Goal: Transaction & Acquisition: Register for event/course

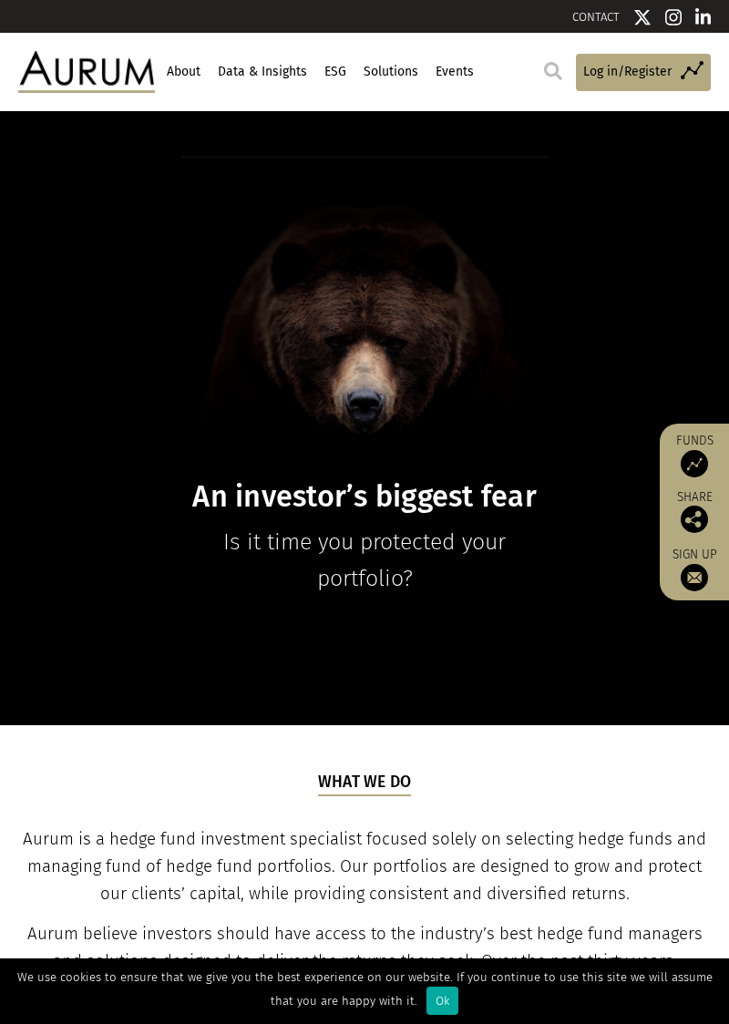
click at [603, 257] on div "An investor’s biggest fear Is it time you protected your portfolio?" at bounding box center [364, 377] width 729 height 440
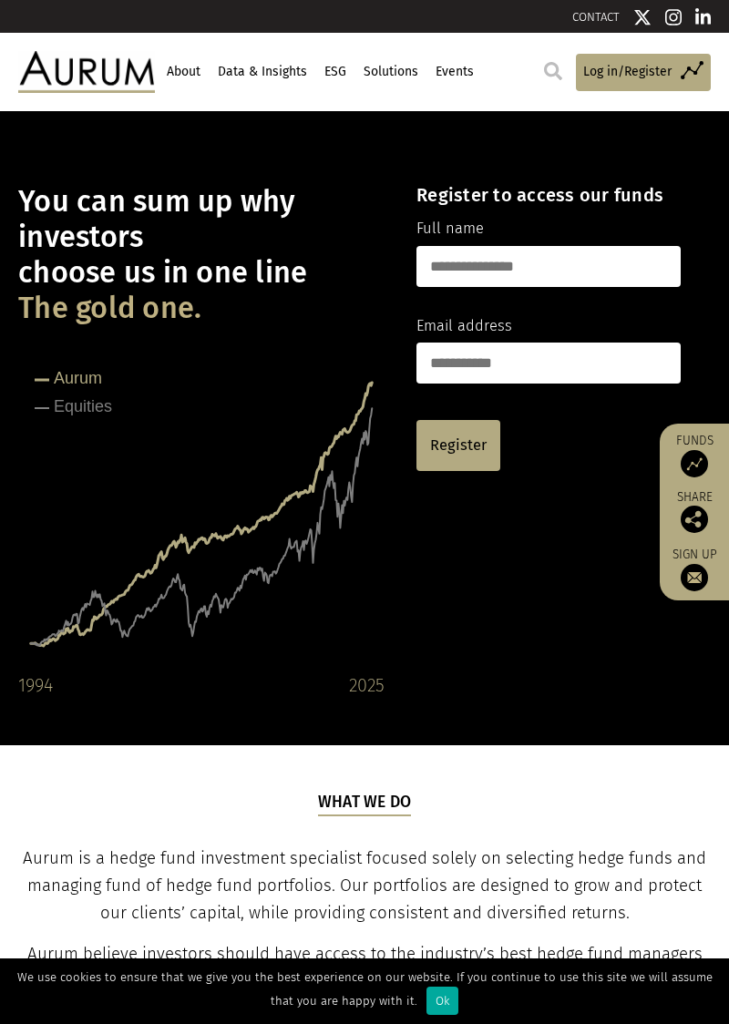
click at [519, 575] on div "You can sum up why investors choose us in one line The gold one. Created with H…" at bounding box center [364, 428] width 729 height 543
click at [536, 268] on input "text" at bounding box center [548, 266] width 264 height 41
type input "**********"
click at [499, 366] on input "email" at bounding box center [548, 362] width 264 height 41
type input "**********"
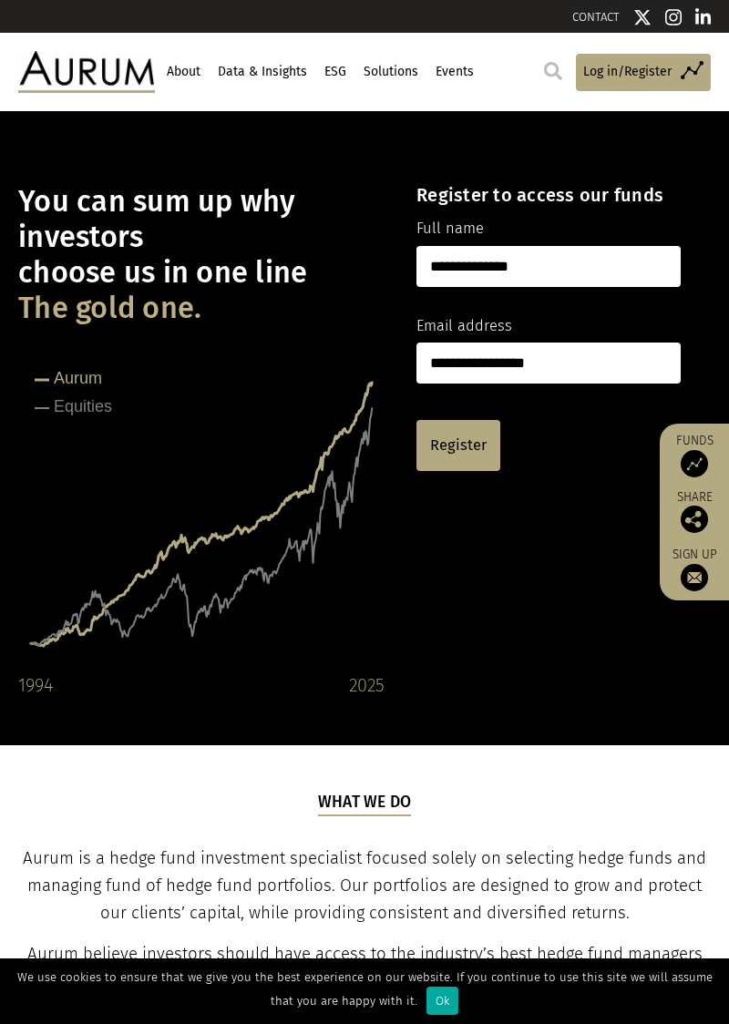
click at [470, 444] on link "Register" at bounding box center [458, 445] width 84 height 51
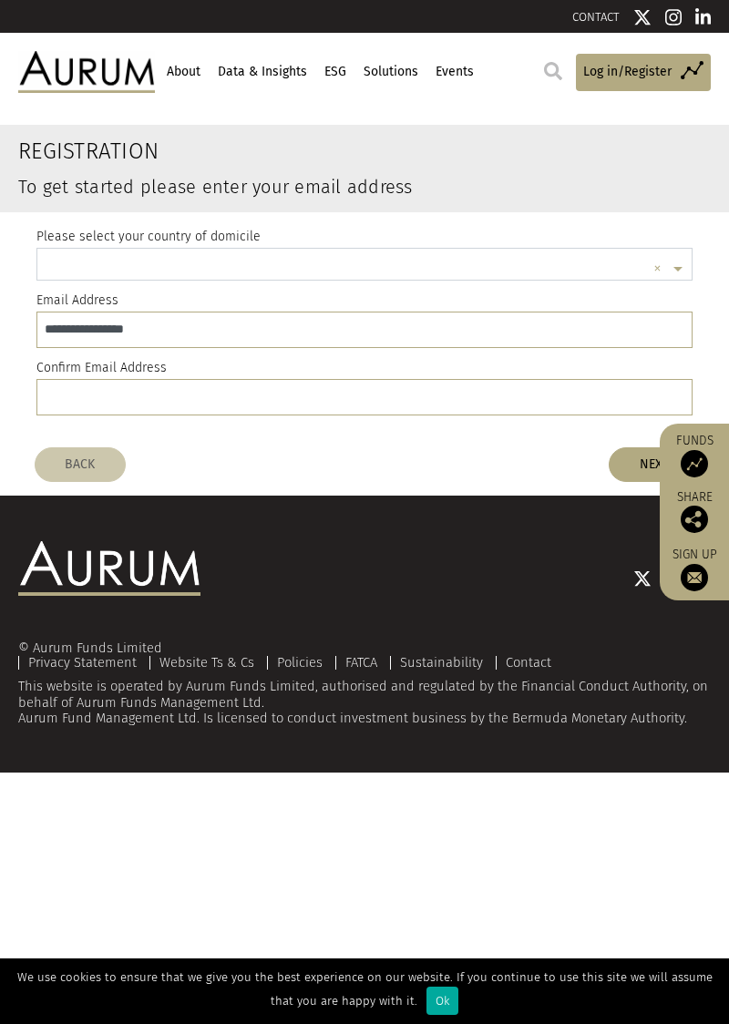
scroll to position [5, 0]
click at [255, 271] on input "text" at bounding box center [345, 267] width 599 height 36
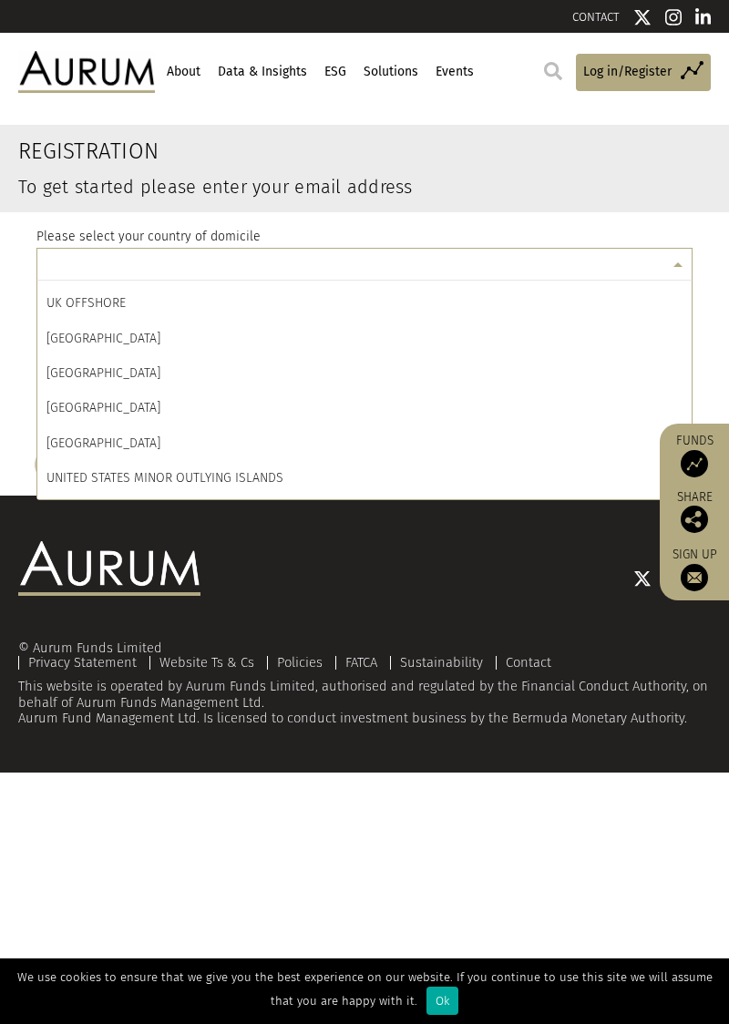
scroll to position [8253, 0]
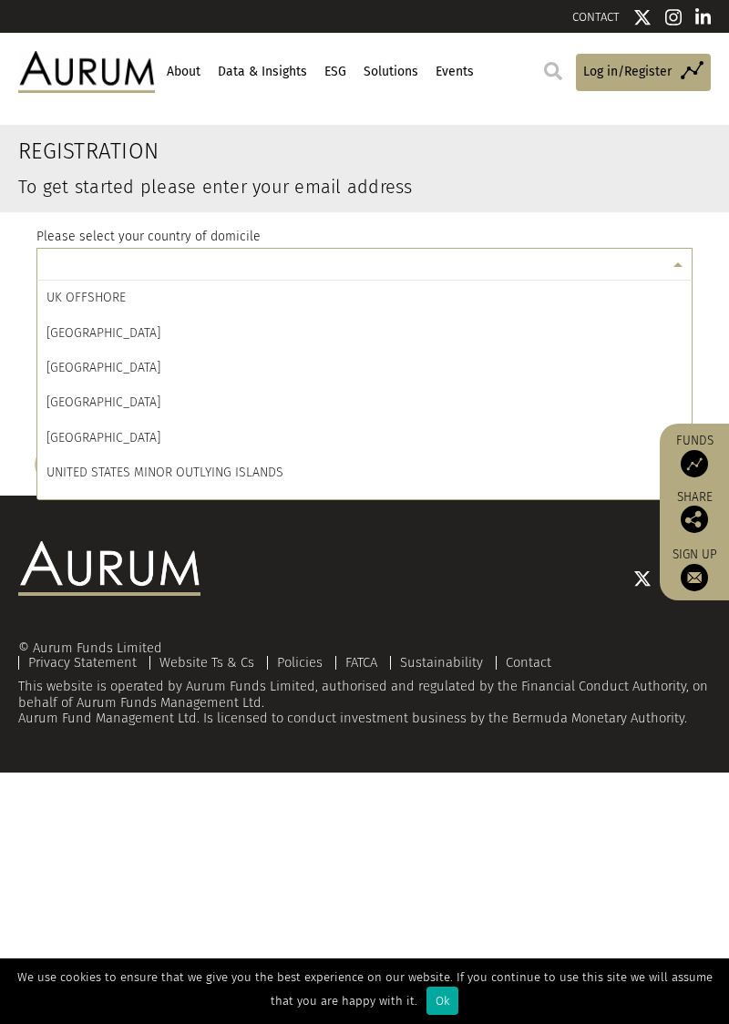
click at [113, 435] on span "UNITED STATES" at bounding box center [103, 437] width 114 height 15
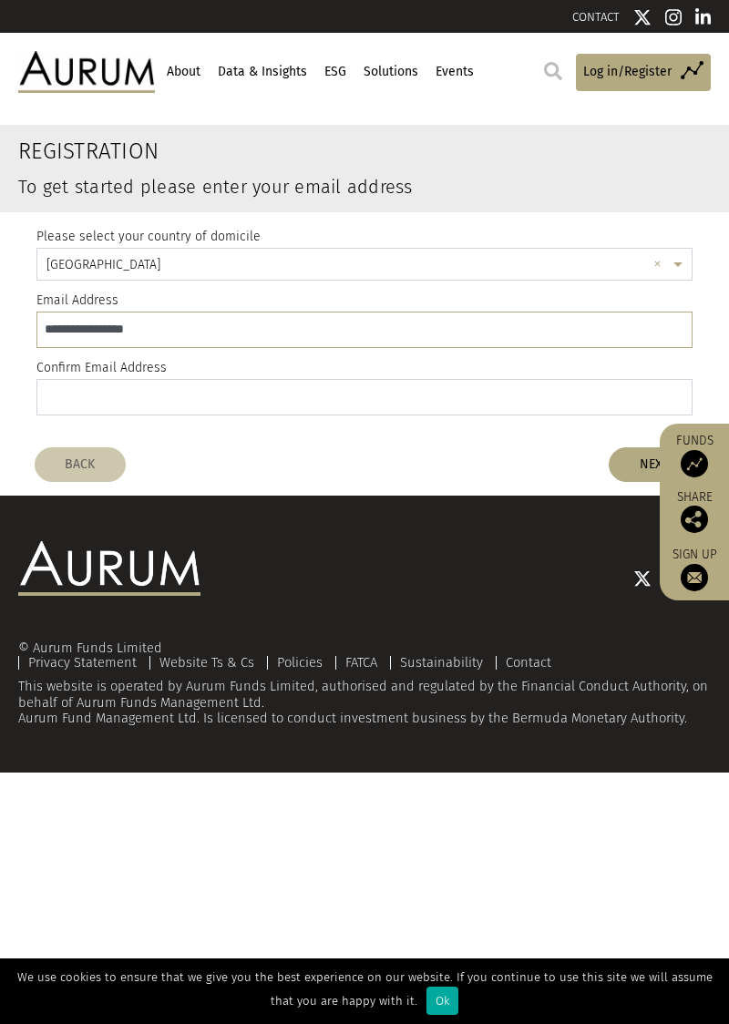
click at [217, 395] on input "email" at bounding box center [364, 397] width 656 height 36
type input "**********"
click at [626, 468] on button "NEXT" at bounding box center [653, 464] width 91 height 35
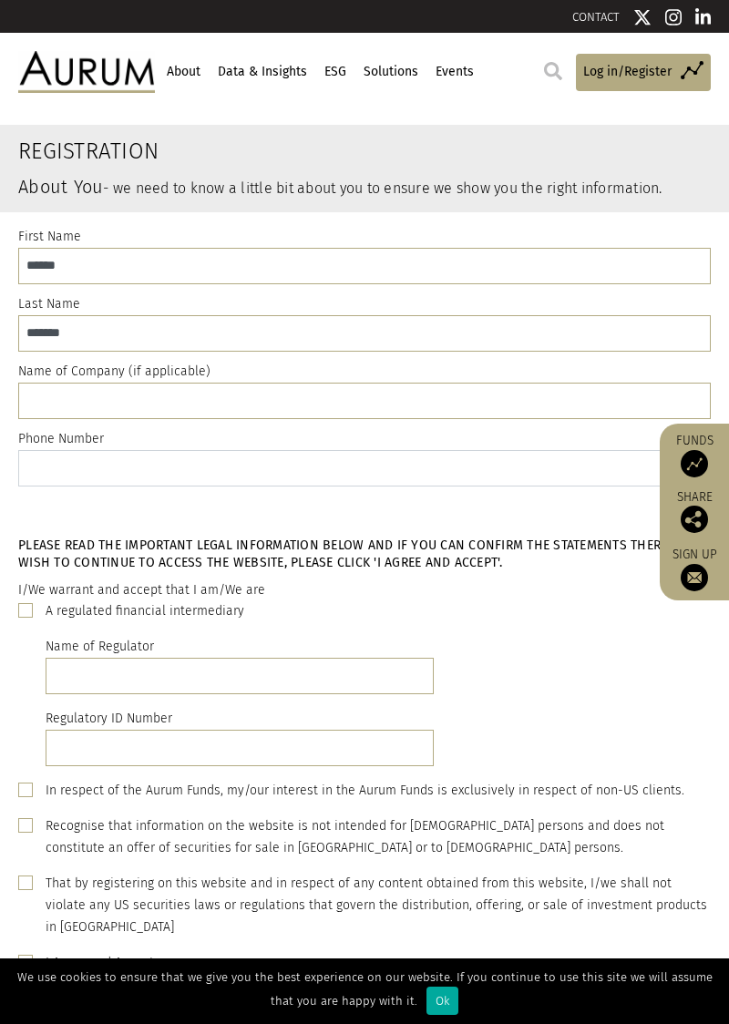
click at [308, 465] on input "text" at bounding box center [364, 468] width 692 height 36
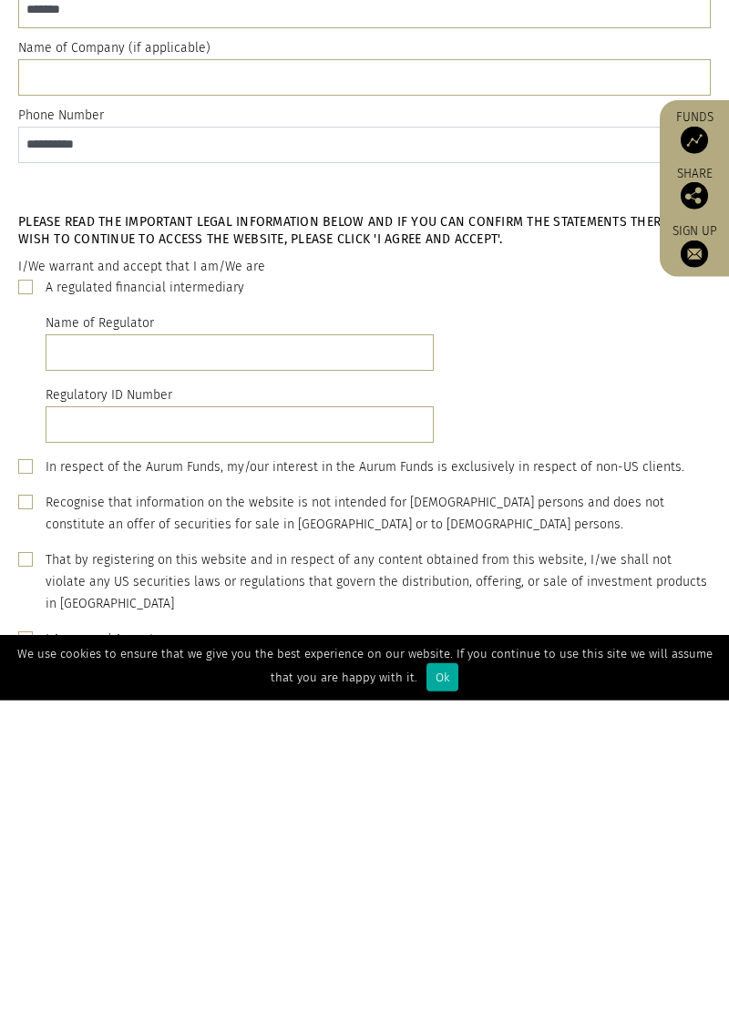
type input "**********"
click at [31, 965] on span at bounding box center [25, 962] width 15 height 15
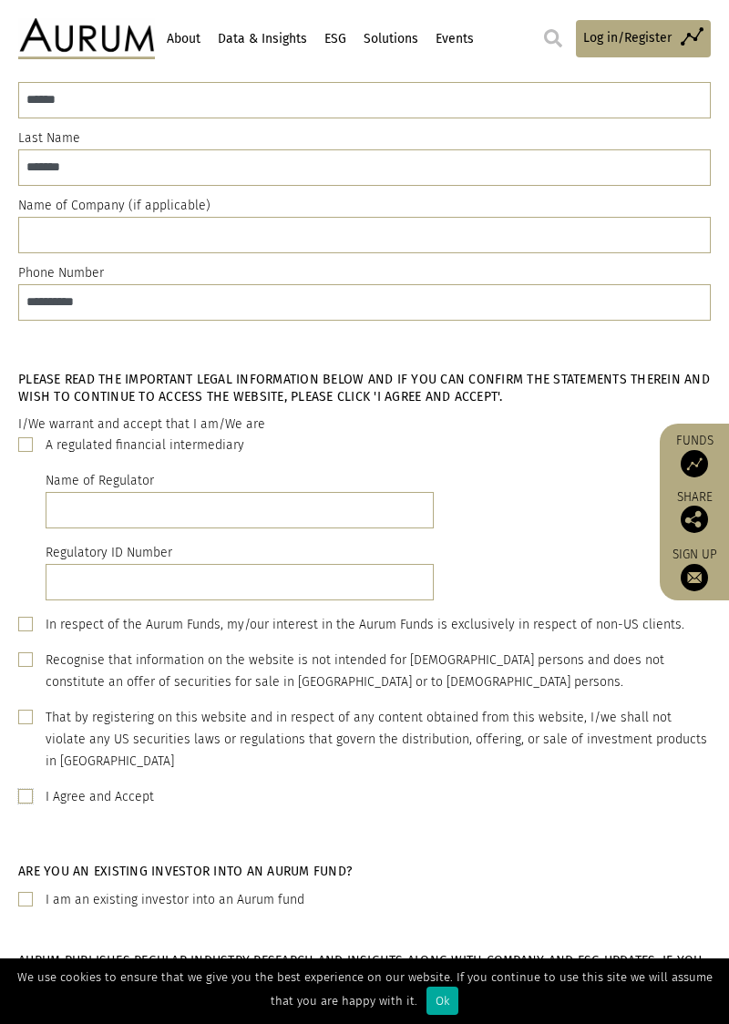
scroll to position [166, 0]
click at [24, 796] on span at bounding box center [25, 796] width 15 height 15
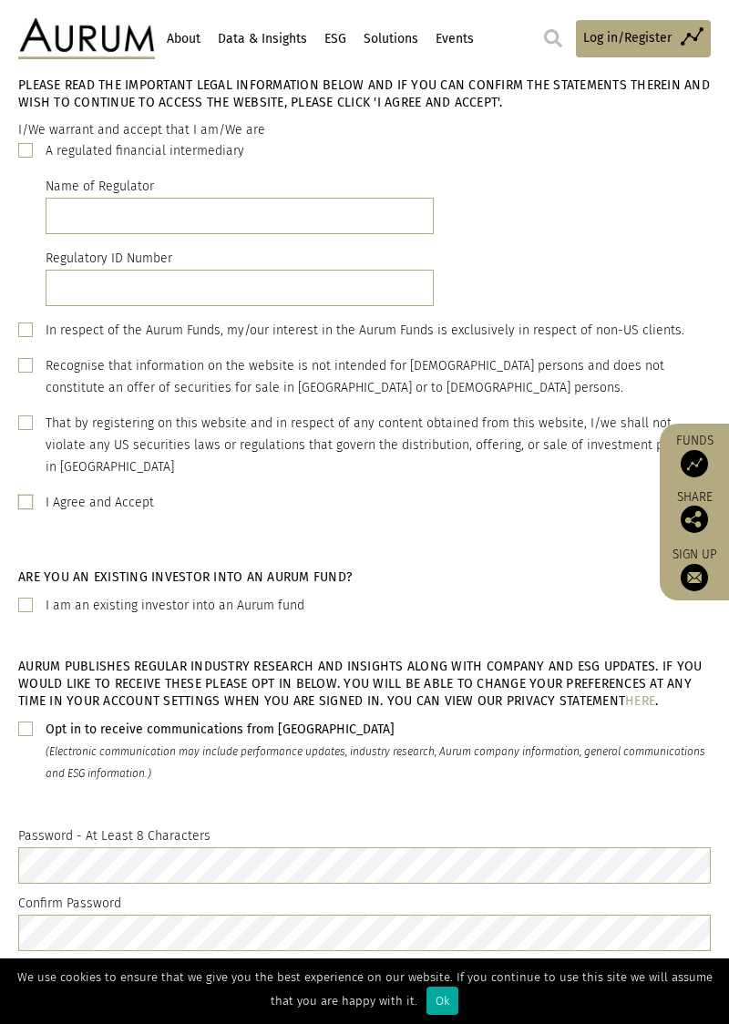
scroll to position [462, 0]
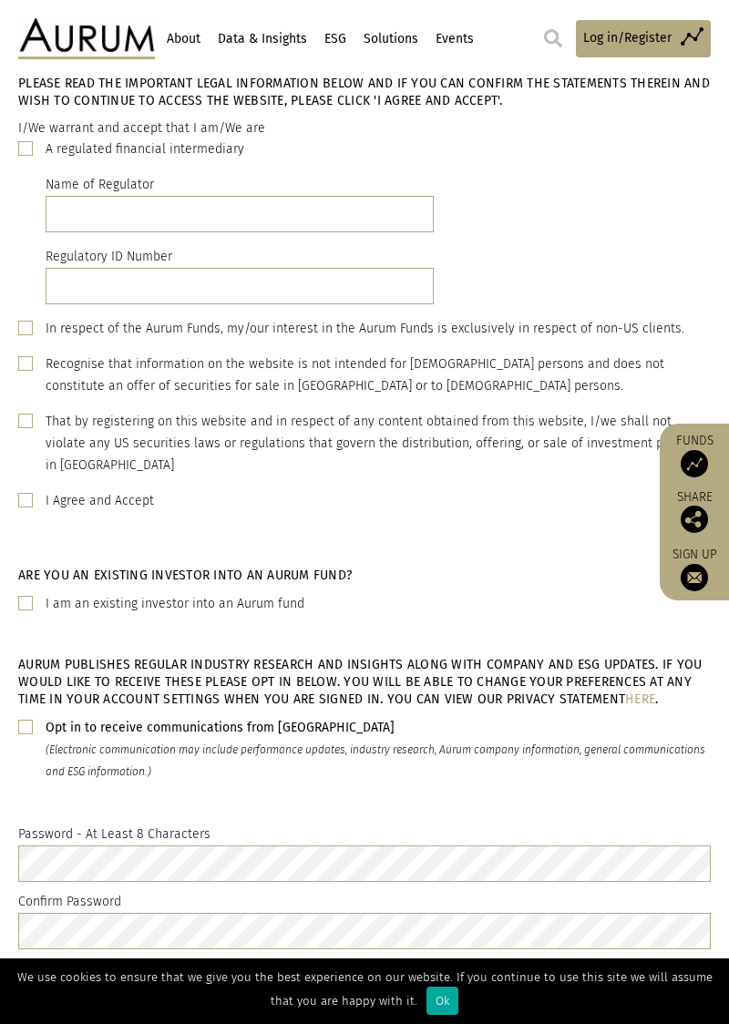
click at [27, 727] on span at bounding box center [25, 727] width 15 height 15
click at [663, 997] on button "NEXT" at bounding box center [653, 998] width 91 height 35
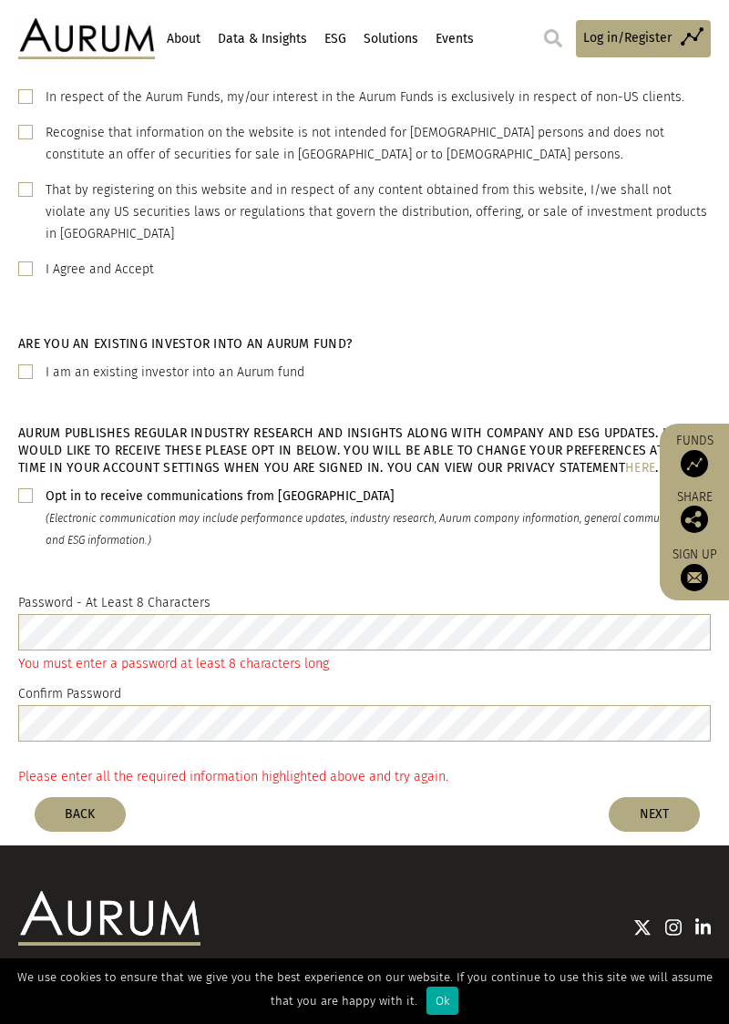
scroll to position [716, 0]
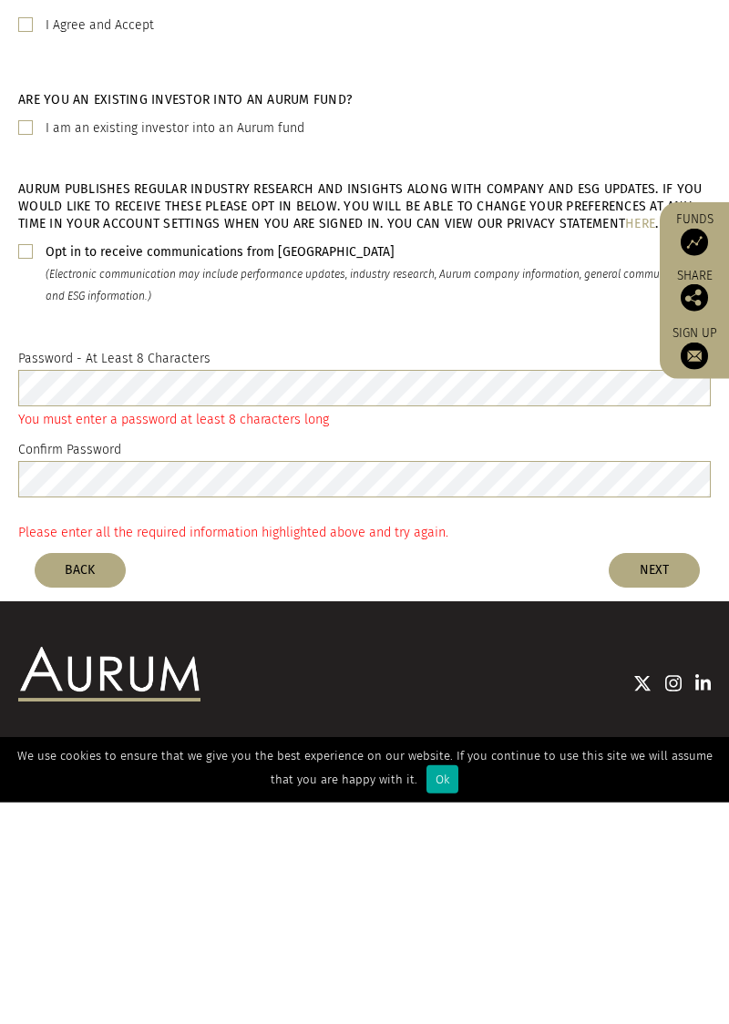
click at [666, 792] on button "NEXT" at bounding box center [653, 791] width 91 height 35
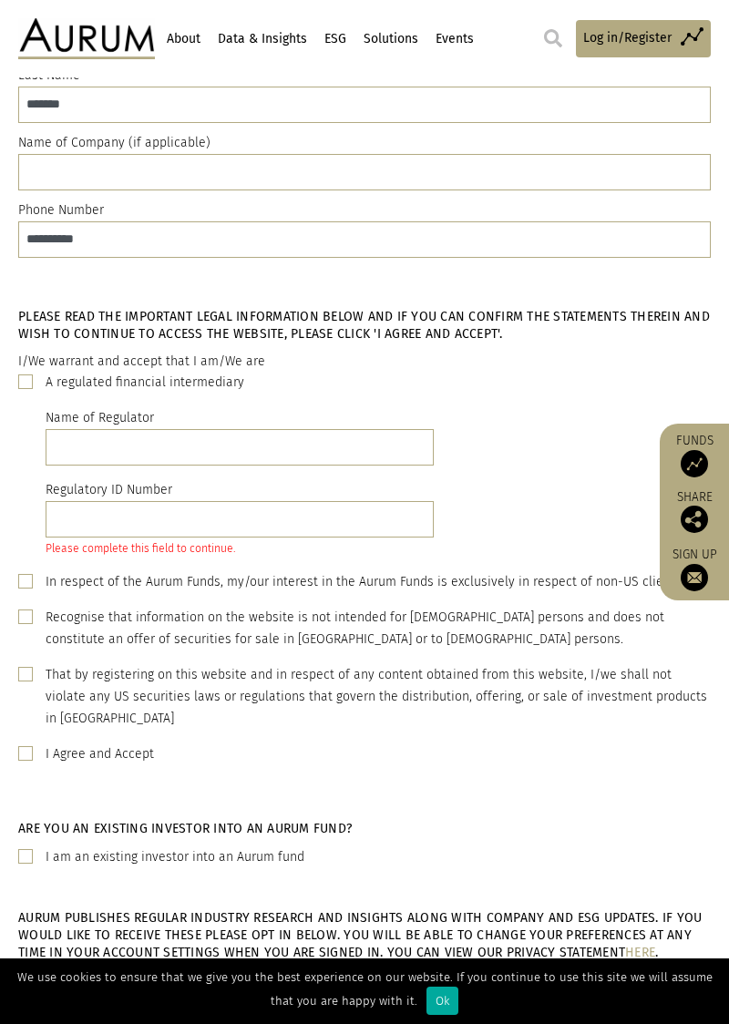
scroll to position [264, 0]
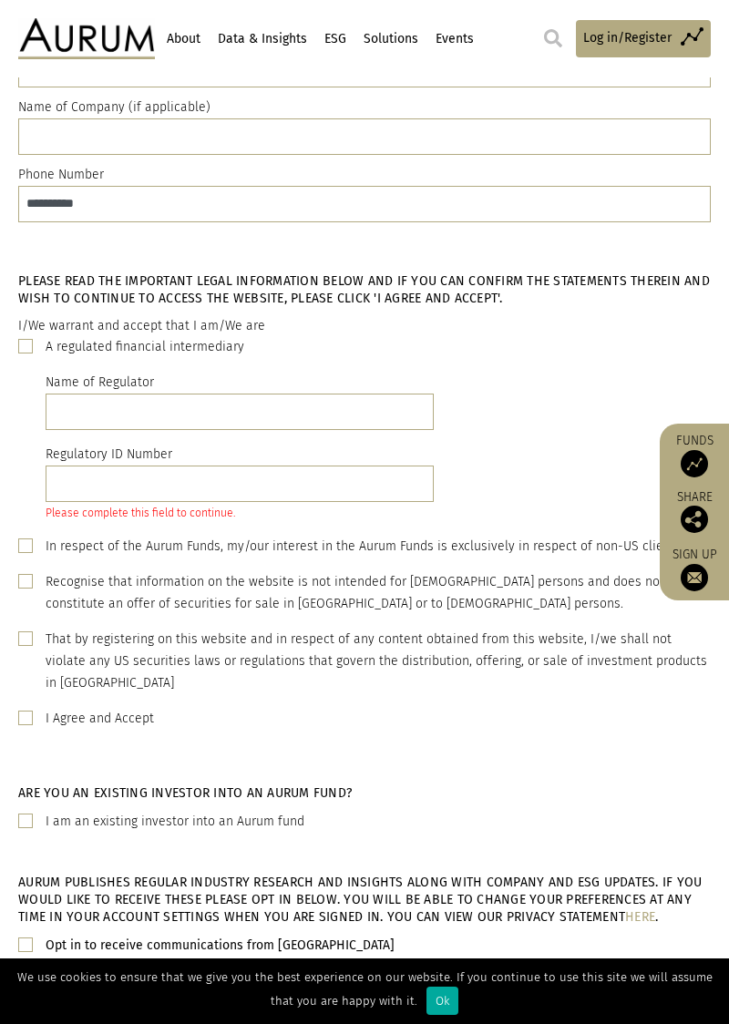
click at [26, 714] on span at bounding box center [25, 718] width 15 height 15
click at [24, 632] on span at bounding box center [25, 638] width 15 height 15
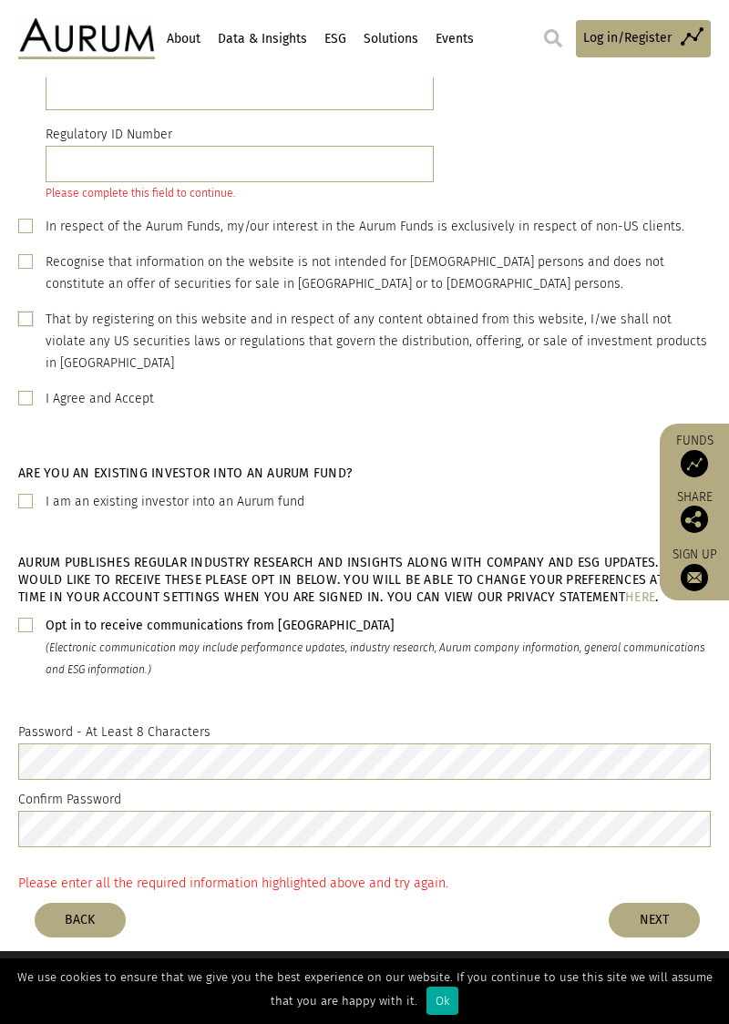
scroll to position [585, 0]
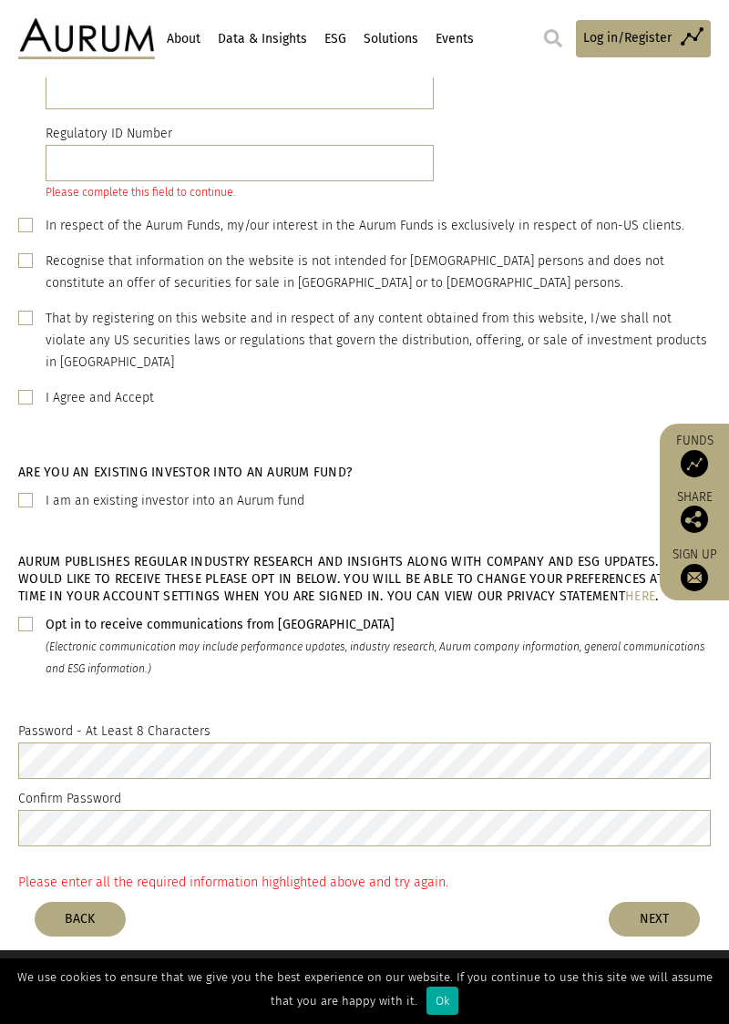
click at [647, 924] on button "NEXT" at bounding box center [653, 919] width 91 height 35
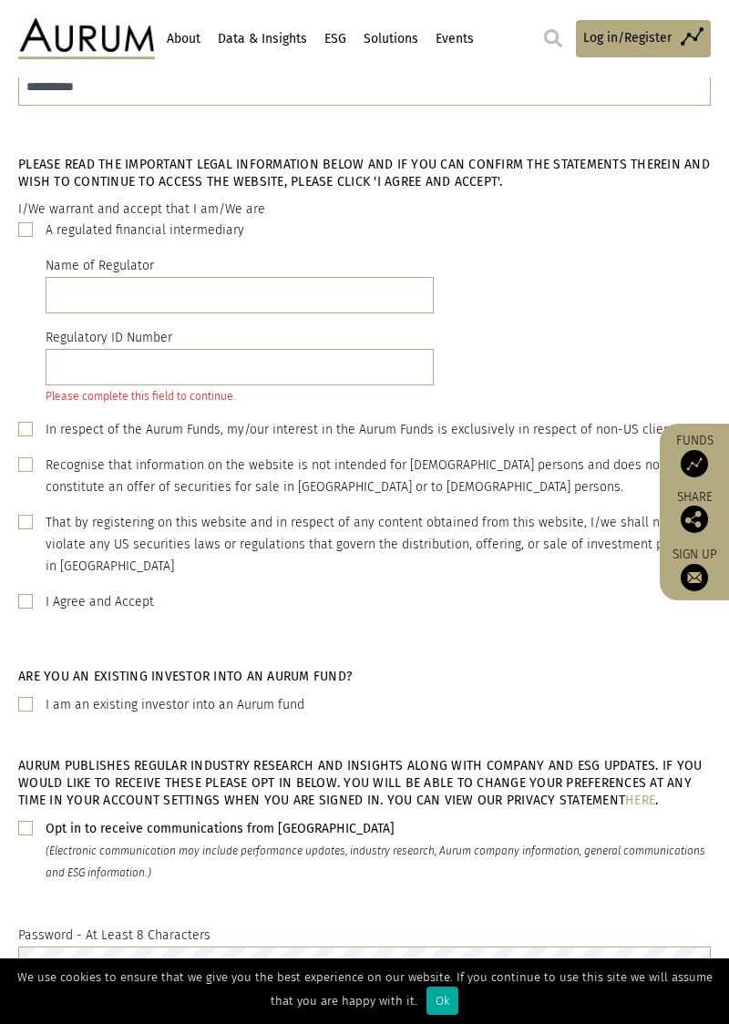
scroll to position [383, 0]
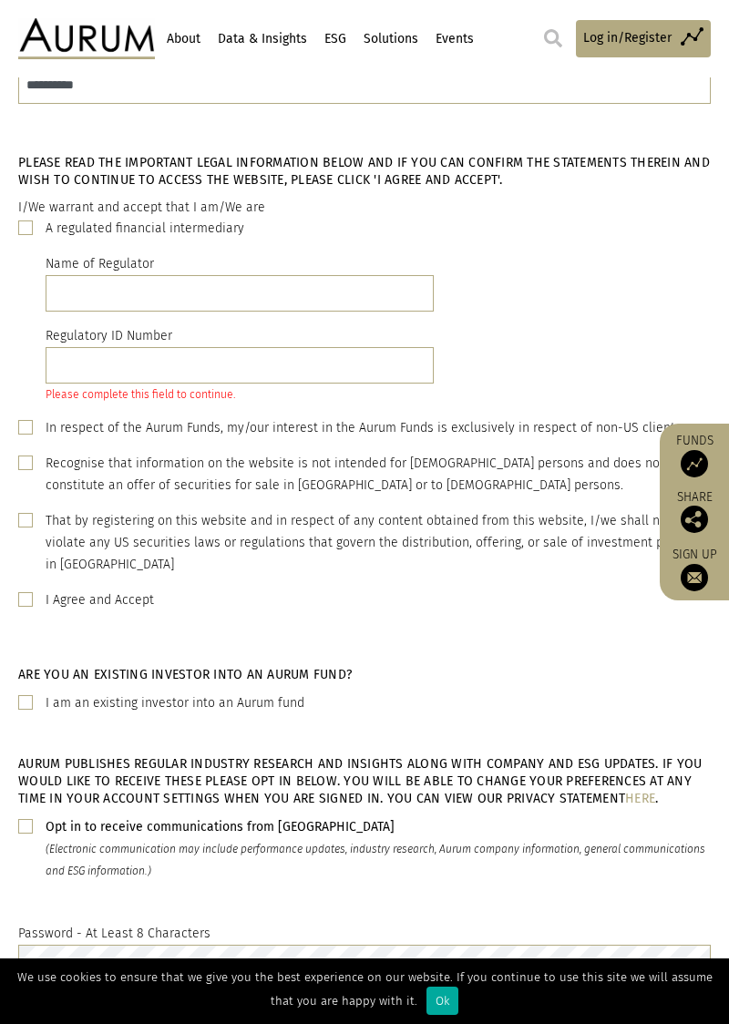
click at [29, 424] on span at bounding box center [25, 427] width 15 height 15
click at [26, 422] on span at bounding box center [25, 427] width 15 height 15
click at [29, 427] on span at bounding box center [25, 427] width 15 height 15
click at [29, 461] on span at bounding box center [25, 462] width 15 height 15
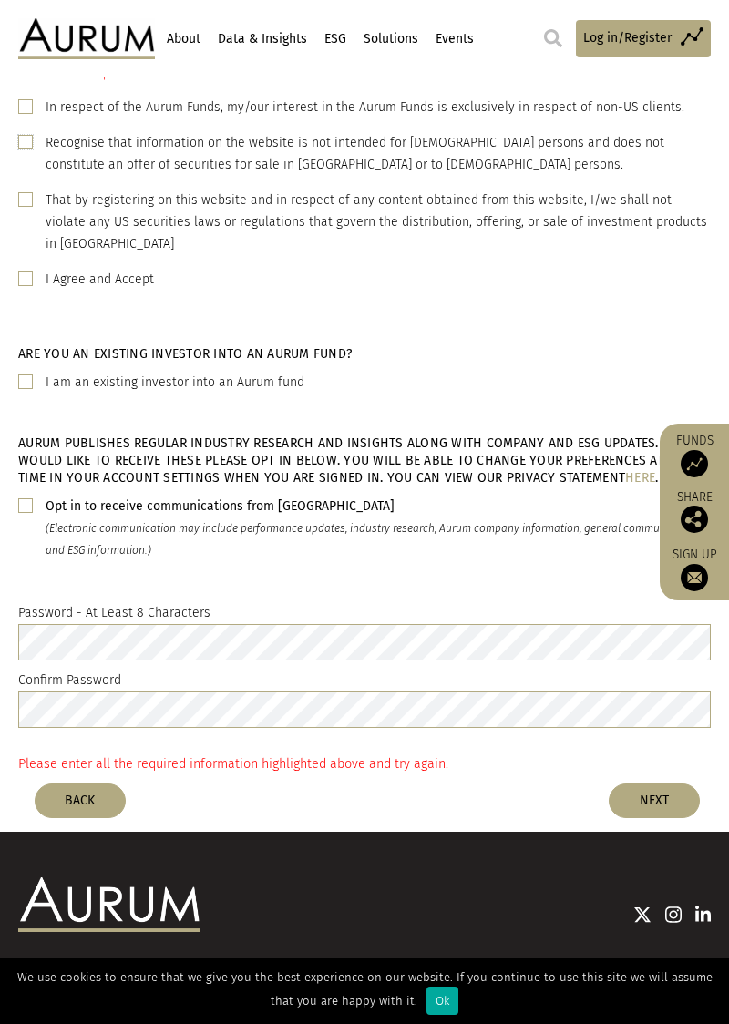
scroll to position [705, 0]
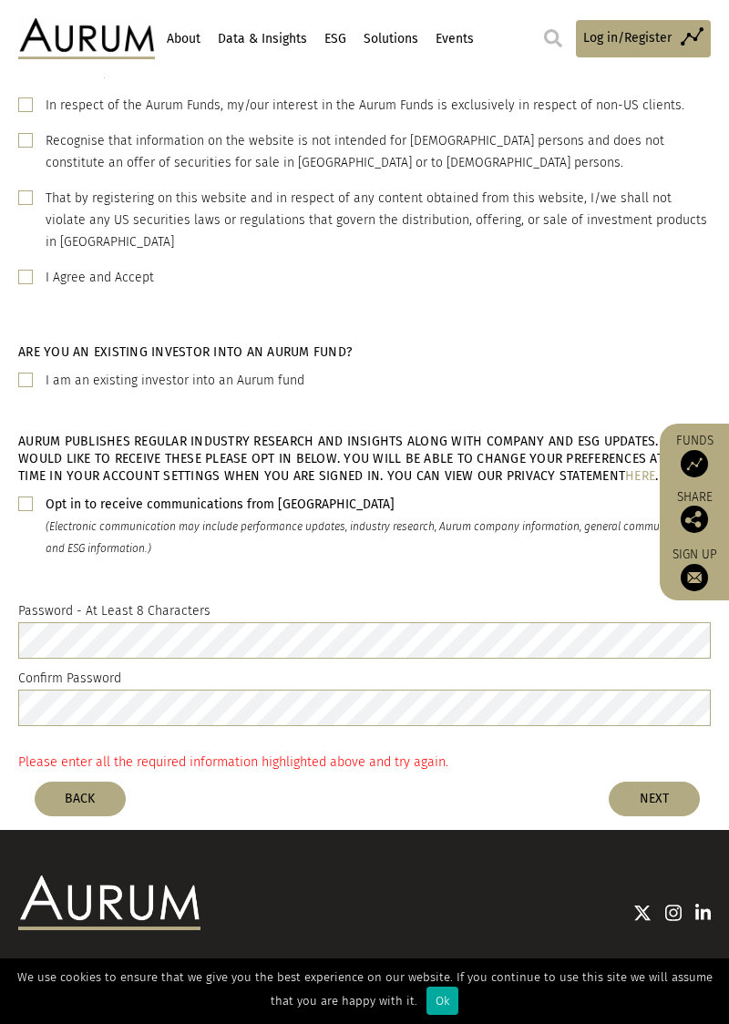
click at [661, 807] on button "NEXT" at bounding box center [653, 799] width 91 height 35
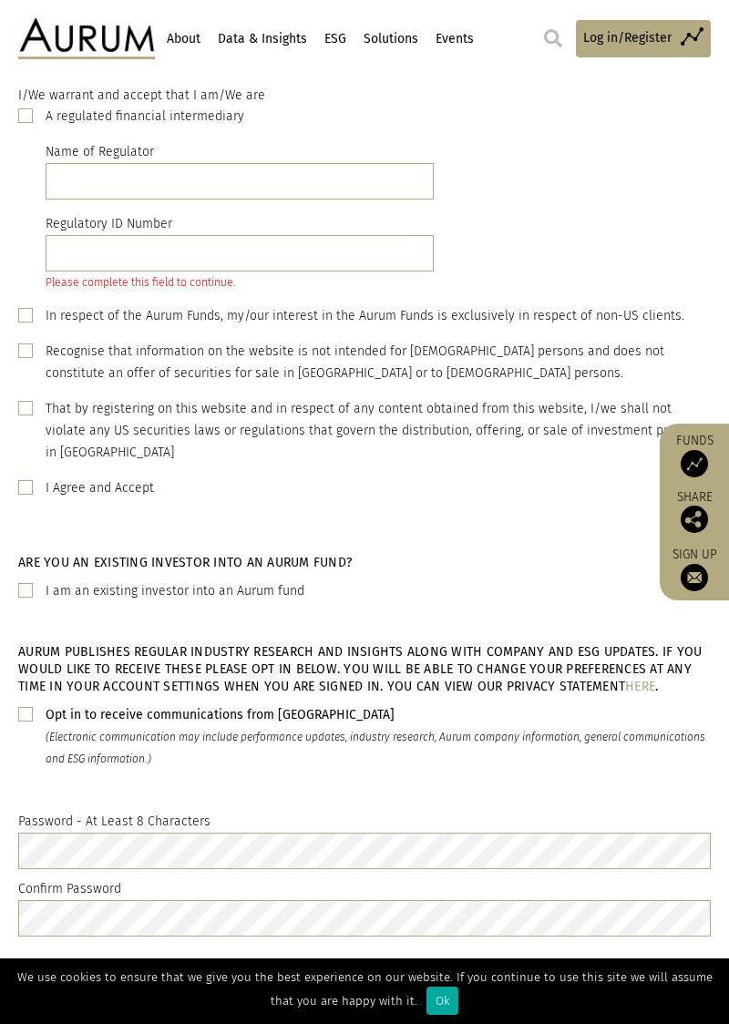
scroll to position [494, 0]
click at [26, 316] on span at bounding box center [25, 316] width 15 height 15
click at [29, 350] on span at bounding box center [25, 351] width 15 height 15
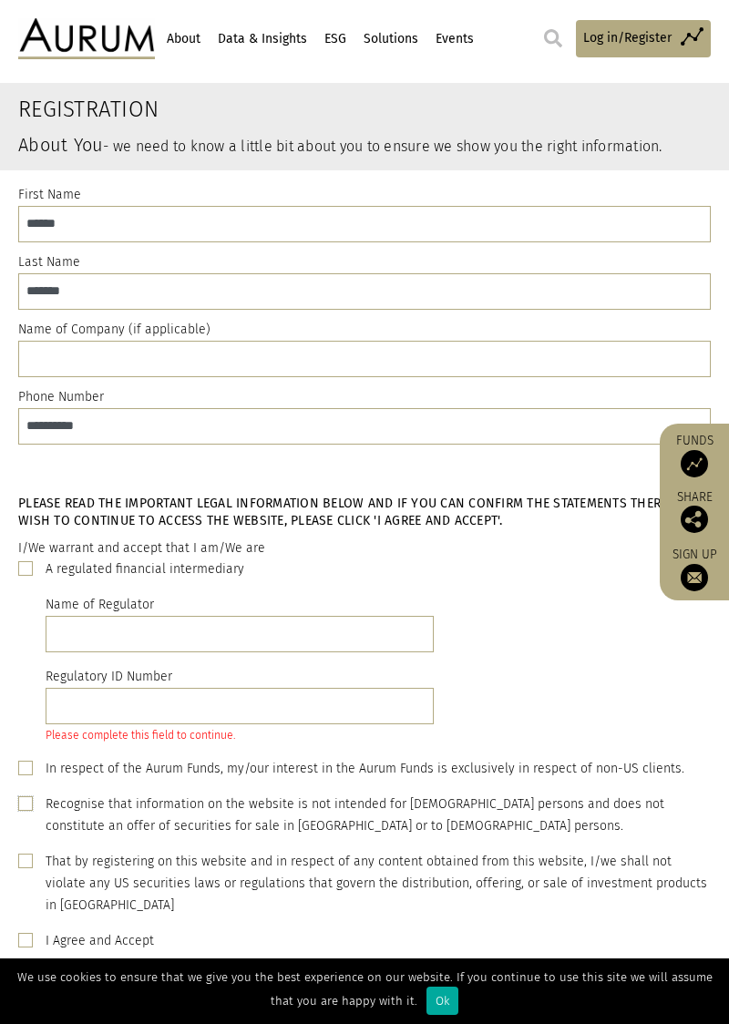
scroll to position [0, 0]
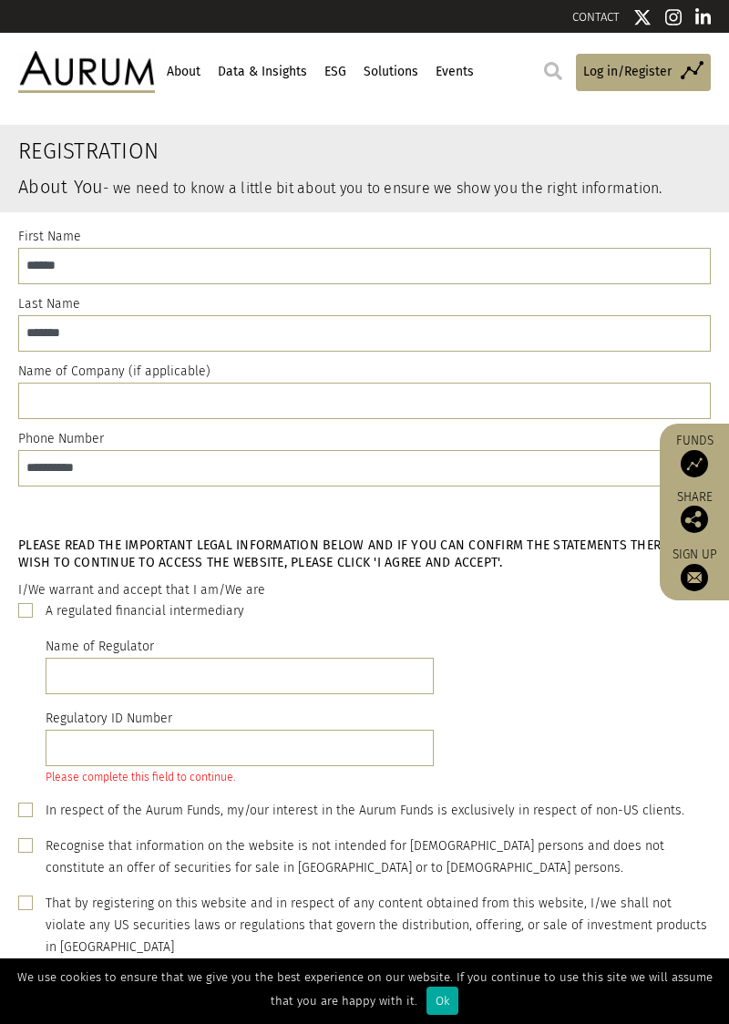
click at [692, 579] on img at bounding box center [693, 577] width 27 height 27
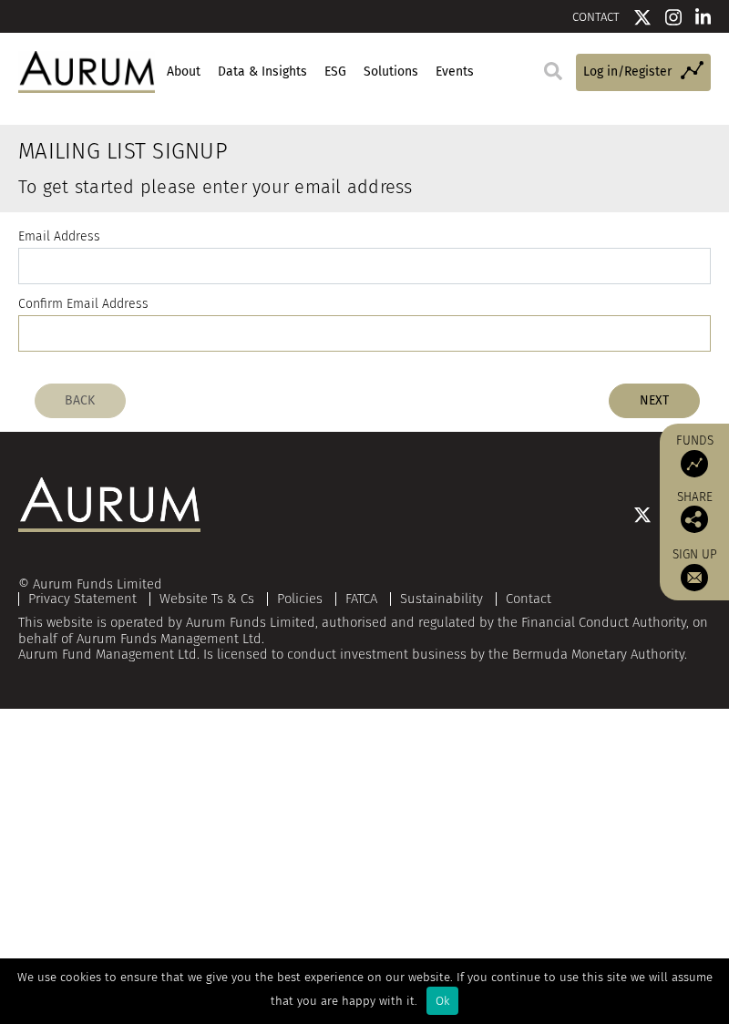
click at [264, 262] on input "email" at bounding box center [364, 266] width 692 height 36
type input "**********"
click at [228, 340] on input "email" at bounding box center [364, 333] width 692 height 36
type input "**********"
click at [643, 406] on button "NEXT" at bounding box center [653, 400] width 91 height 35
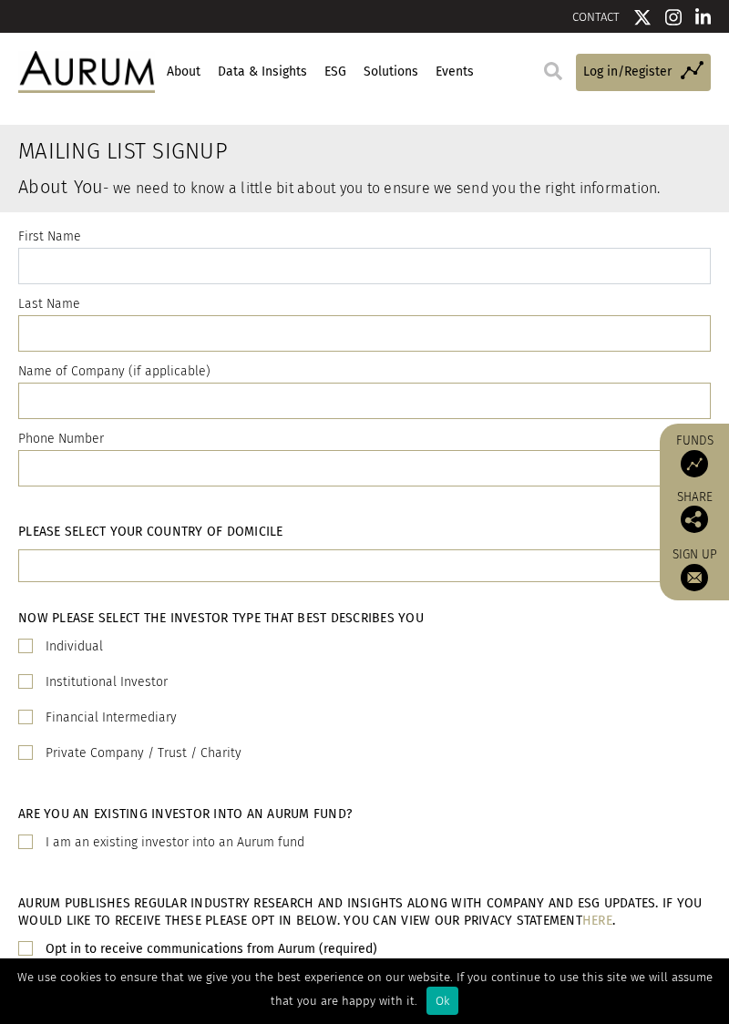
click at [211, 268] on input "text" at bounding box center [364, 266] width 692 height 36
type input "******"
click at [231, 332] on input "text" at bounding box center [364, 333] width 692 height 36
type input "*******"
click at [207, 473] on input "text" at bounding box center [364, 468] width 692 height 36
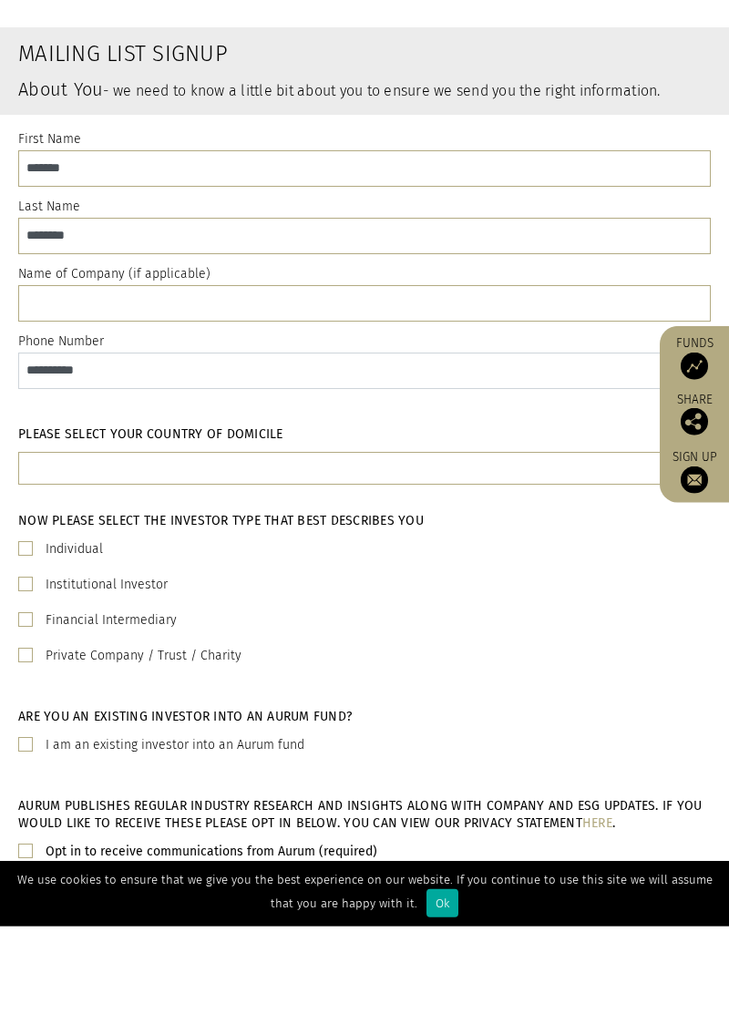
type input "**********"
click at [341, 574] on input "text" at bounding box center [346, 573] width 636 height 36
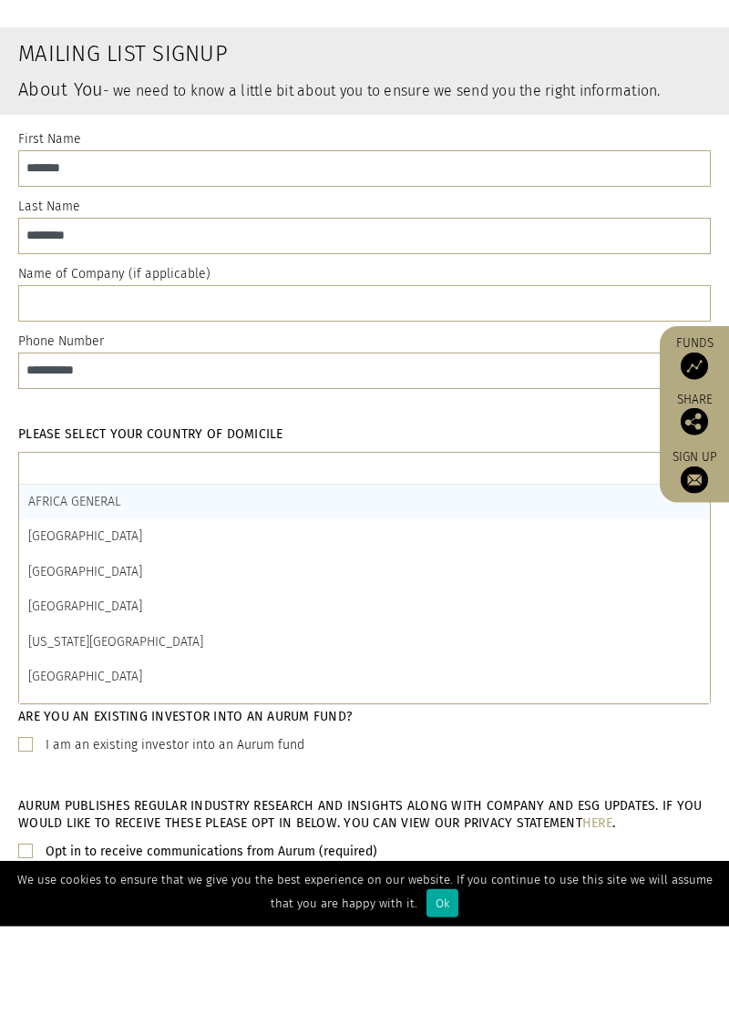
scroll to position [5, 0]
type input "****"
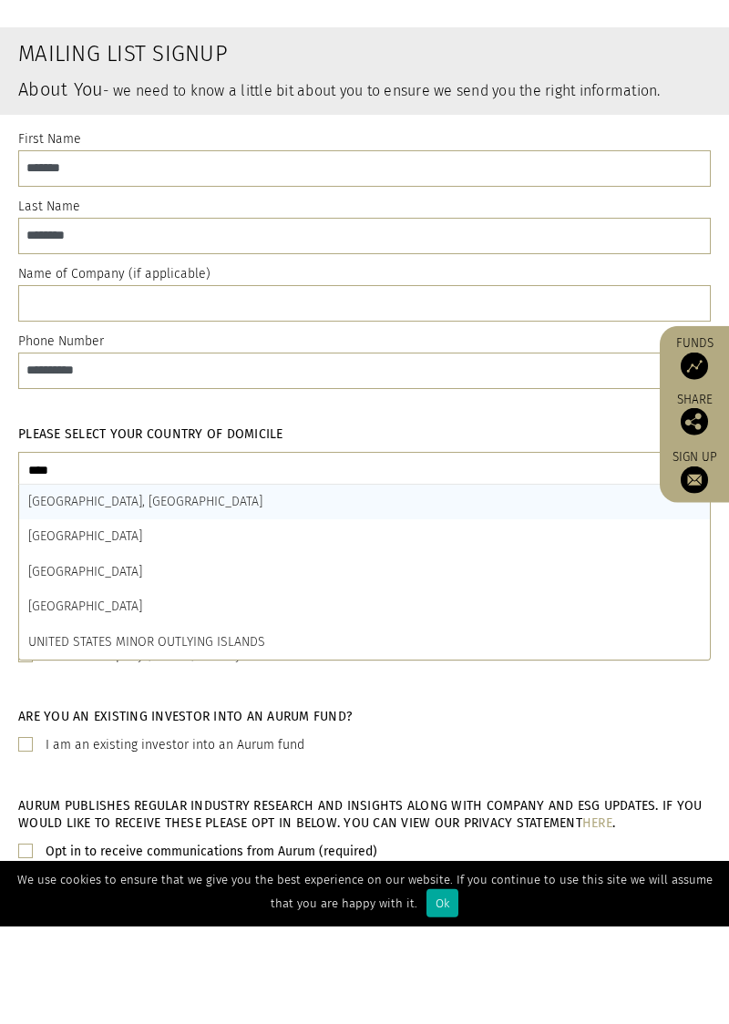
click at [106, 707] on span "UNITED STATES" at bounding box center [85, 703] width 114 height 15
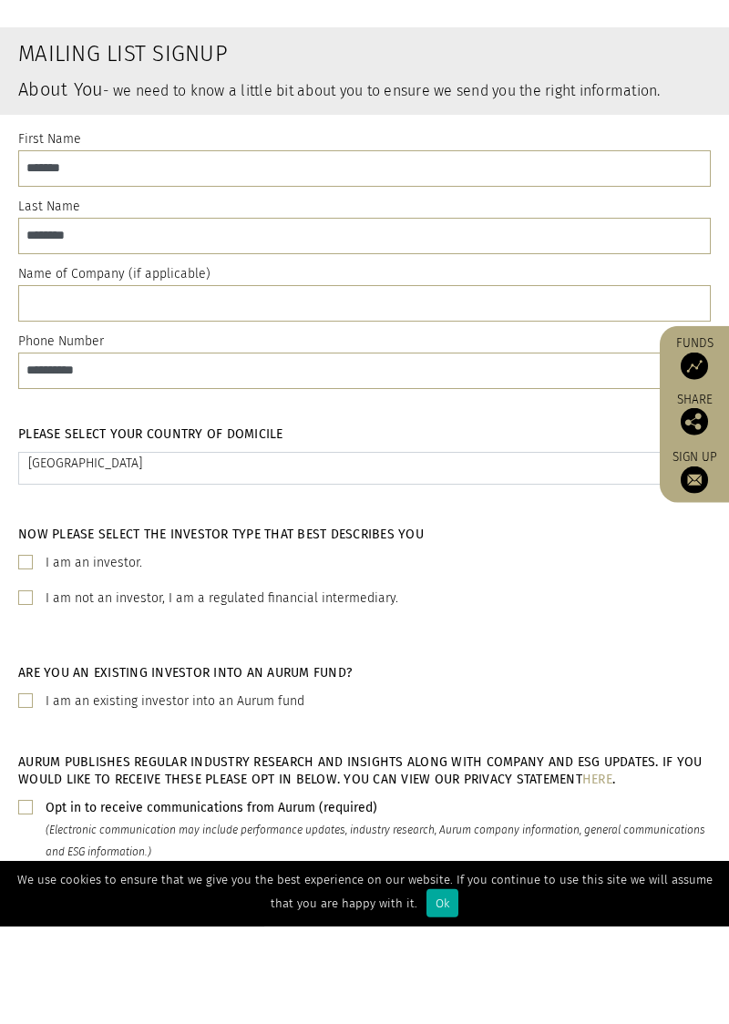
click at [120, 665] on label "I am an investor." at bounding box center [94, 660] width 97 height 22
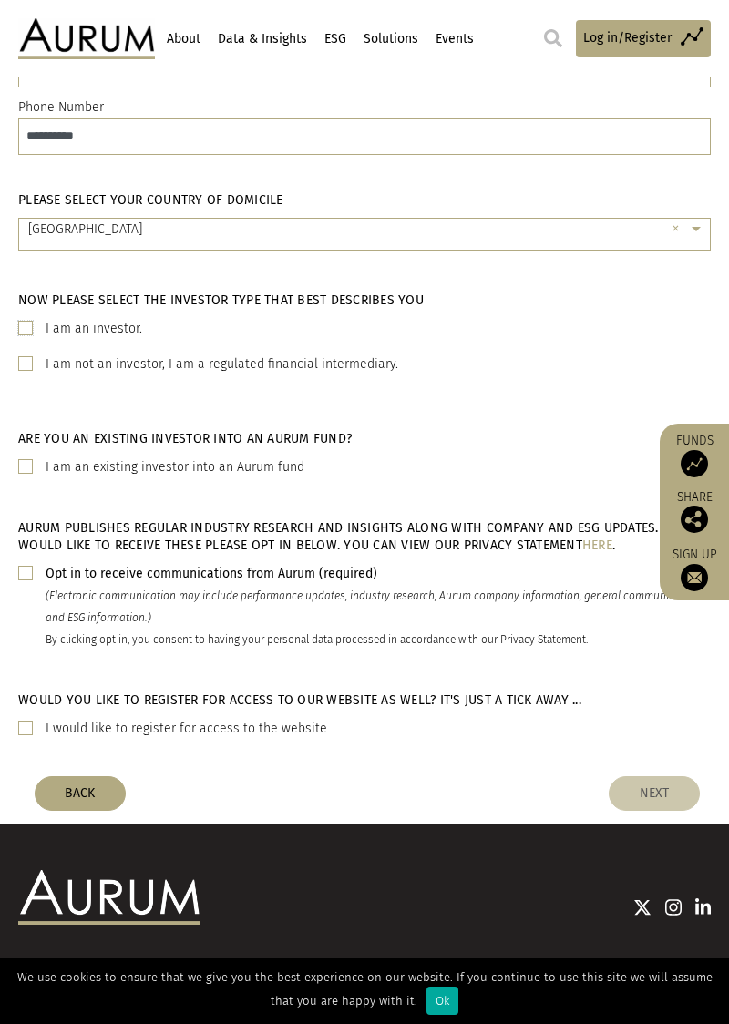
scroll to position [334, 0]
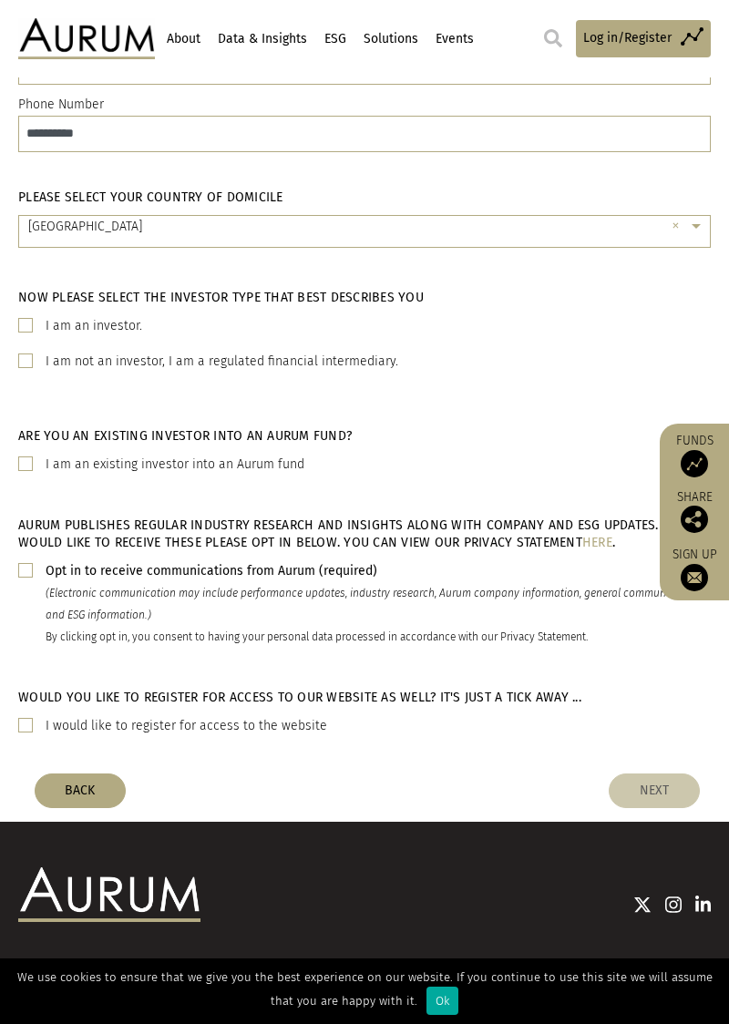
click at [315, 565] on b "Opt in to receive communications from Aurum (required)" at bounding box center [212, 570] width 332 height 15
click at [259, 733] on label "I would like to register for access to the website" at bounding box center [186, 726] width 281 height 22
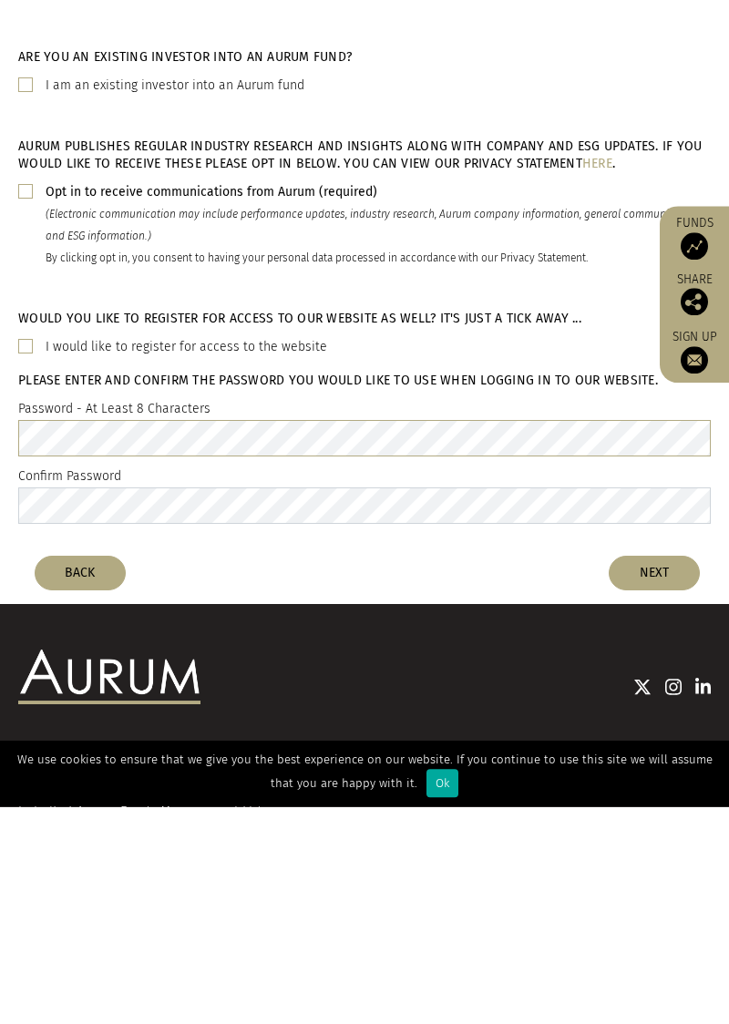
scroll to position [496, 0]
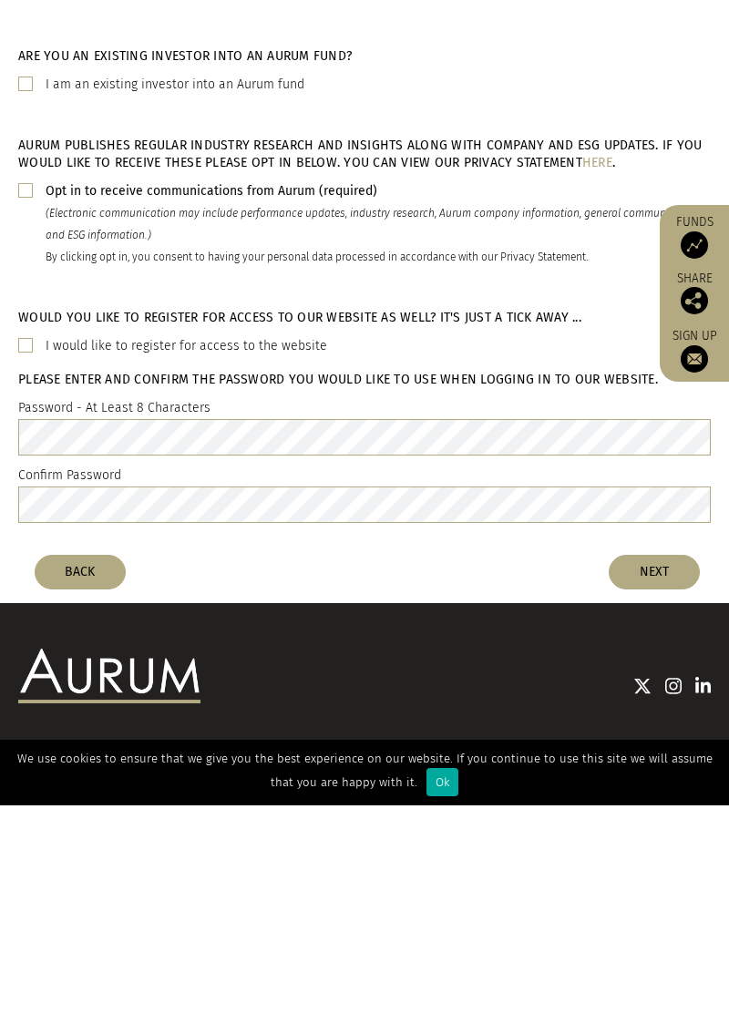
click at [663, 789] on button "NEXT" at bounding box center [653, 790] width 91 height 35
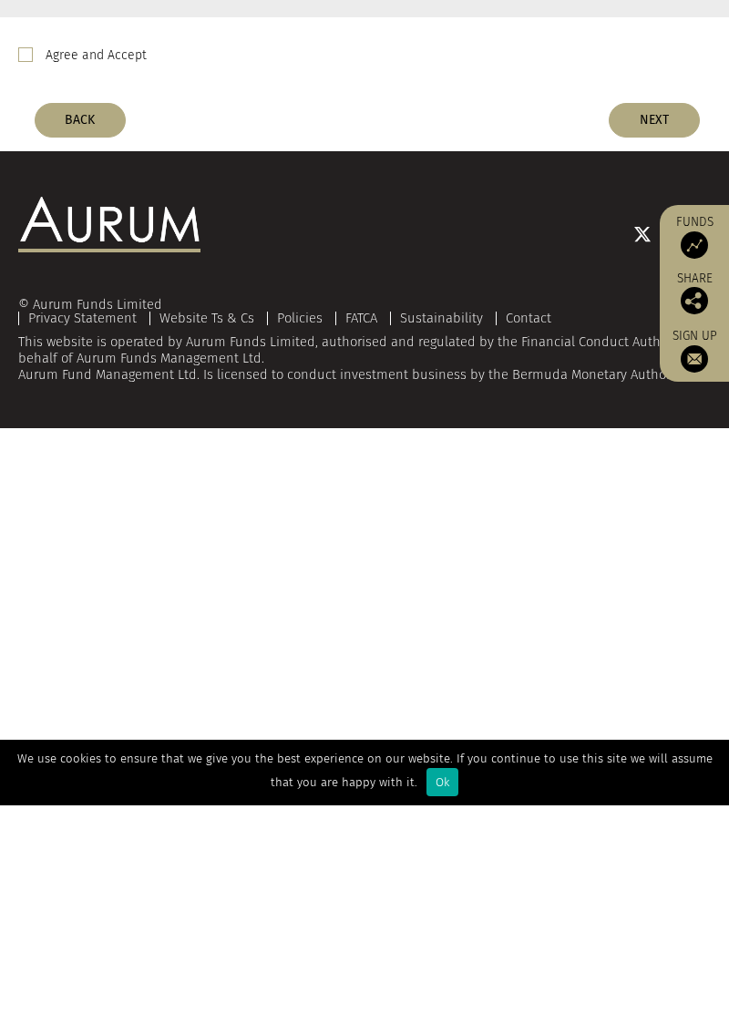
scroll to position [0, 0]
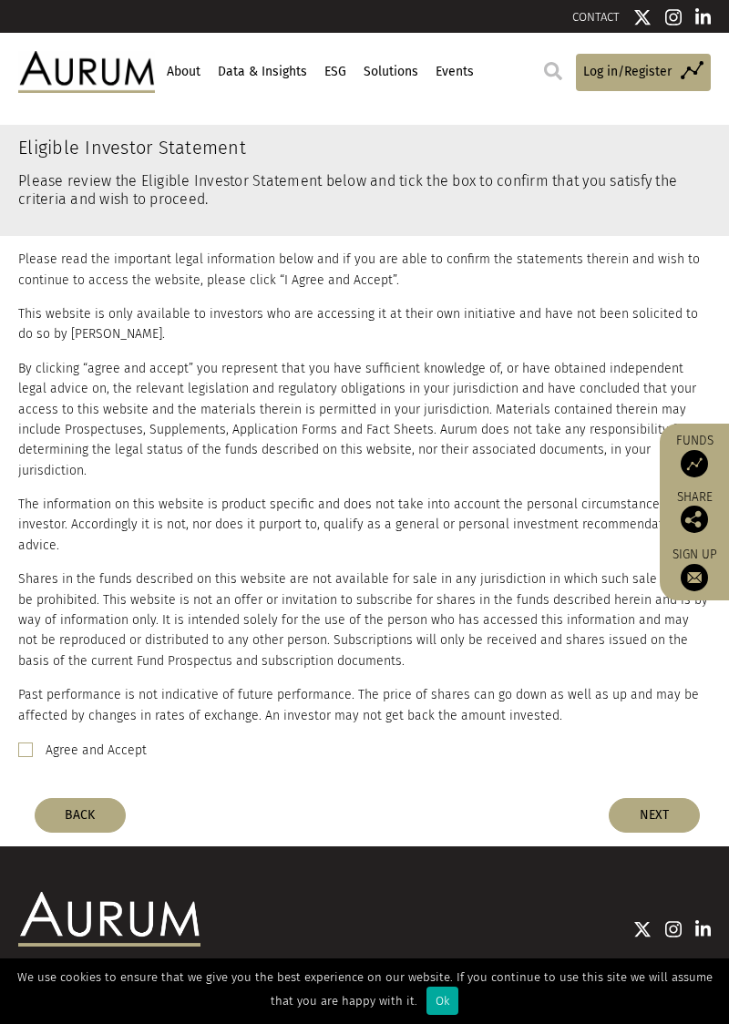
click at [111, 740] on label "Agree and Accept" at bounding box center [96, 751] width 101 height 22
click at [659, 798] on button "NEXT" at bounding box center [653, 815] width 91 height 35
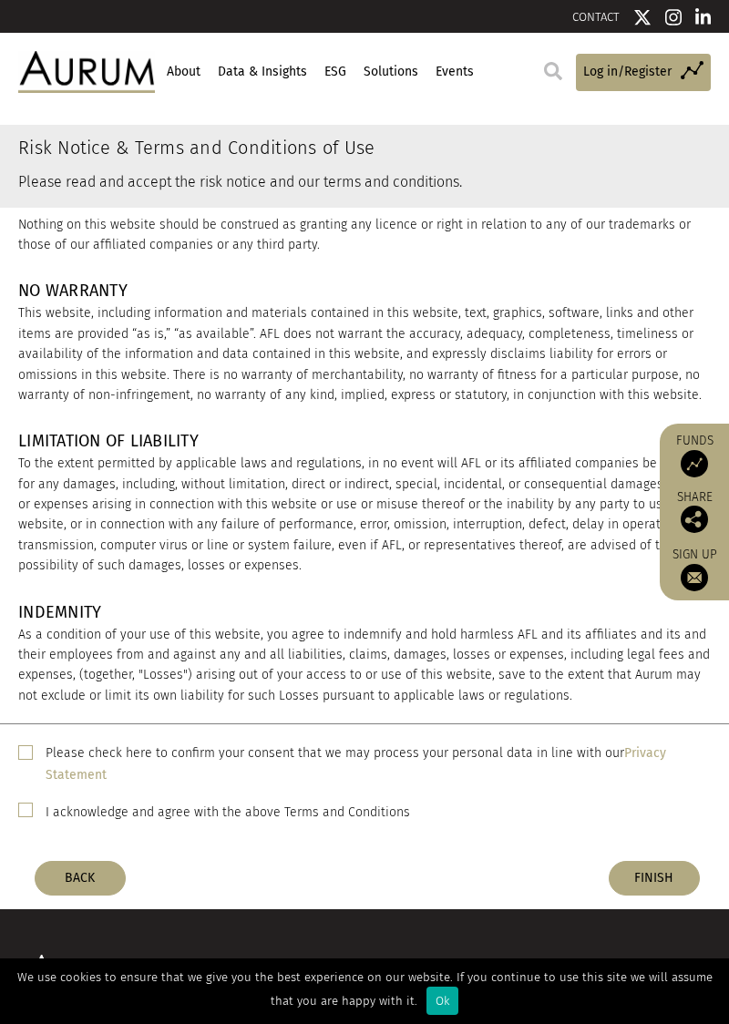
scroll to position [2915, 0]
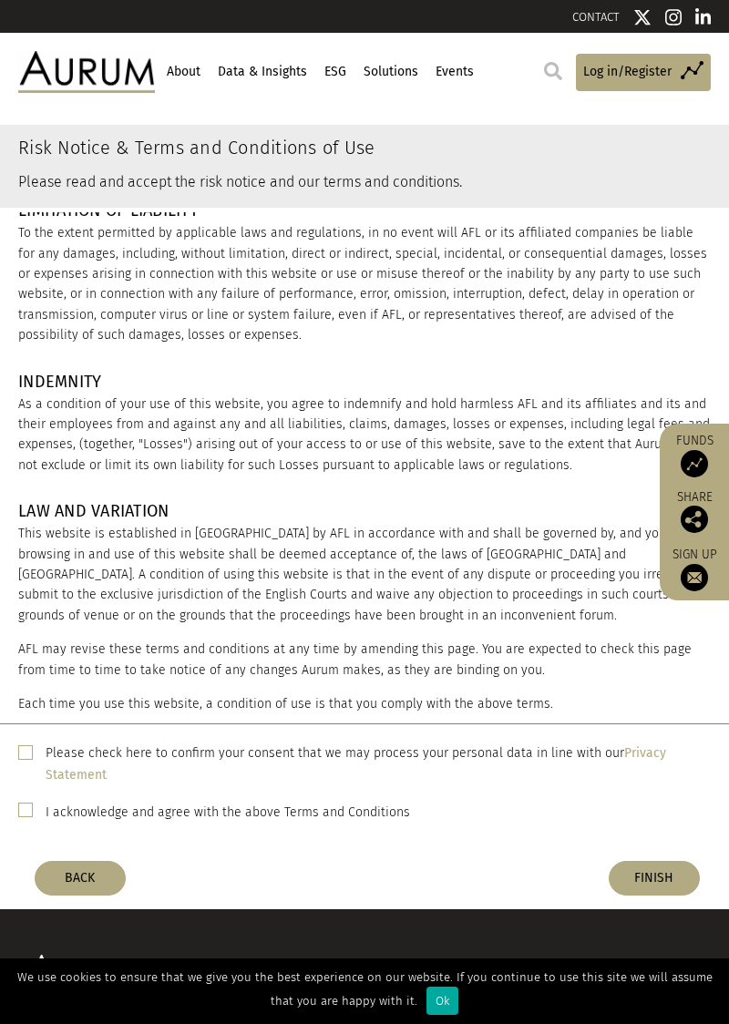
click at [30, 760] on span at bounding box center [25, 752] width 15 height 15
click at [22, 817] on span at bounding box center [25, 810] width 15 height 15
click at [665, 895] on button "FINISH" at bounding box center [653, 878] width 91 height 35
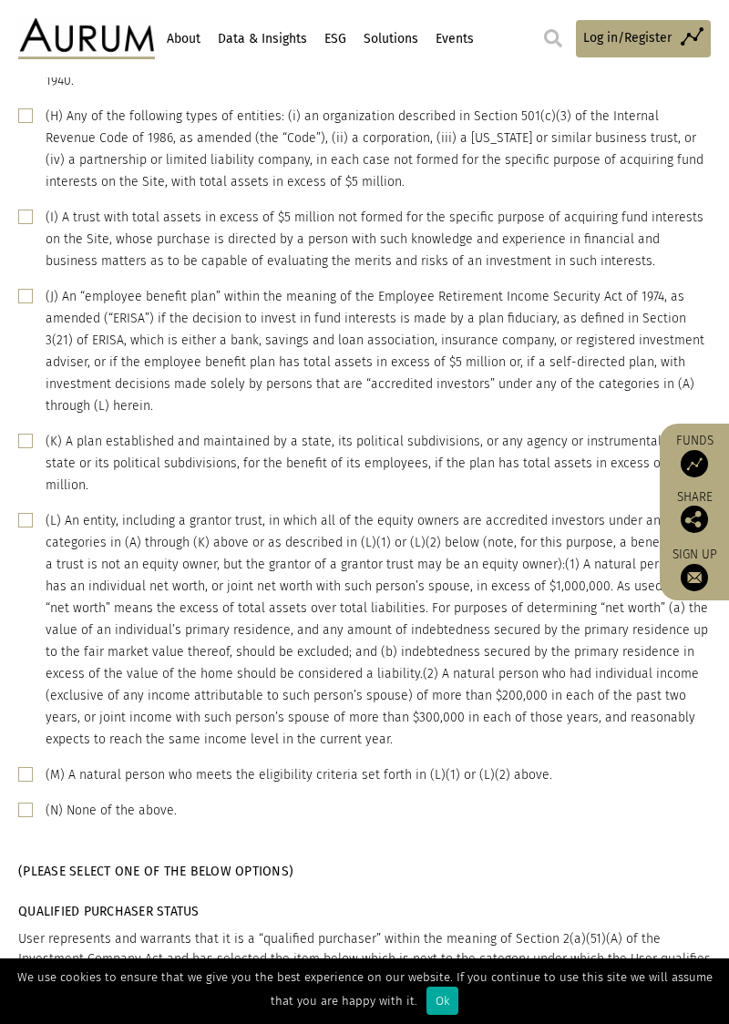
scroll to position [621, 0]
click at [118, 799] on label "(N) None of the above." at bounding box center [111, 810] width 131 height 22
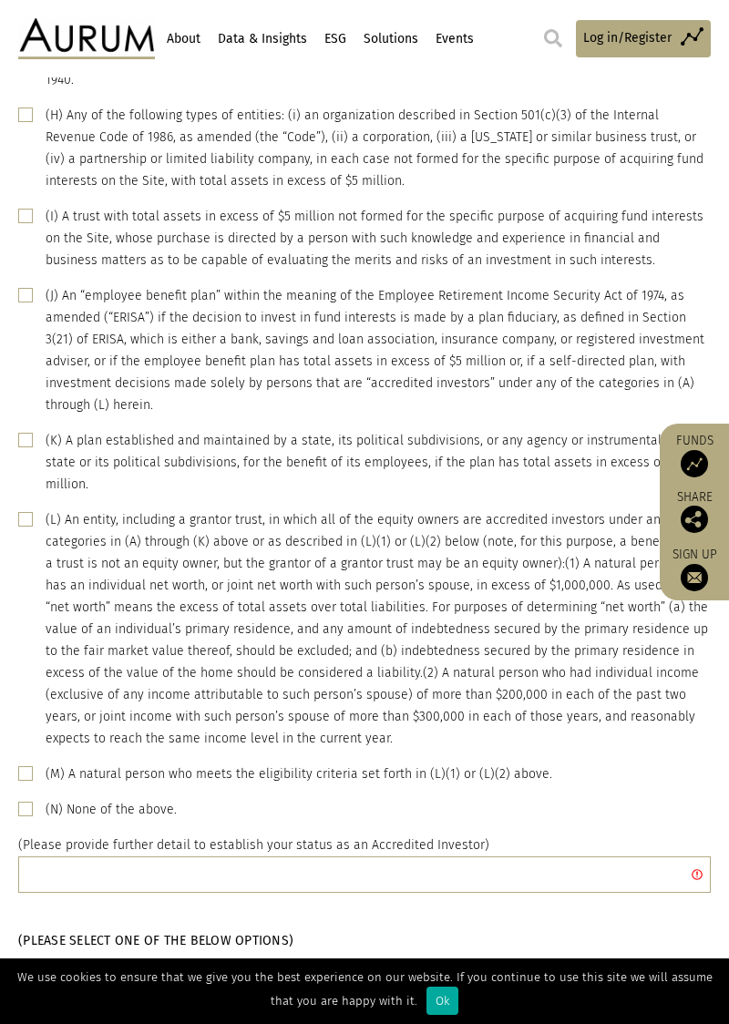
click at [24, 802] on span at bounding box center [25, 809] width 15 height 15
click at [29, 766] on span at bounding box center [25, 773] width 15 height 15
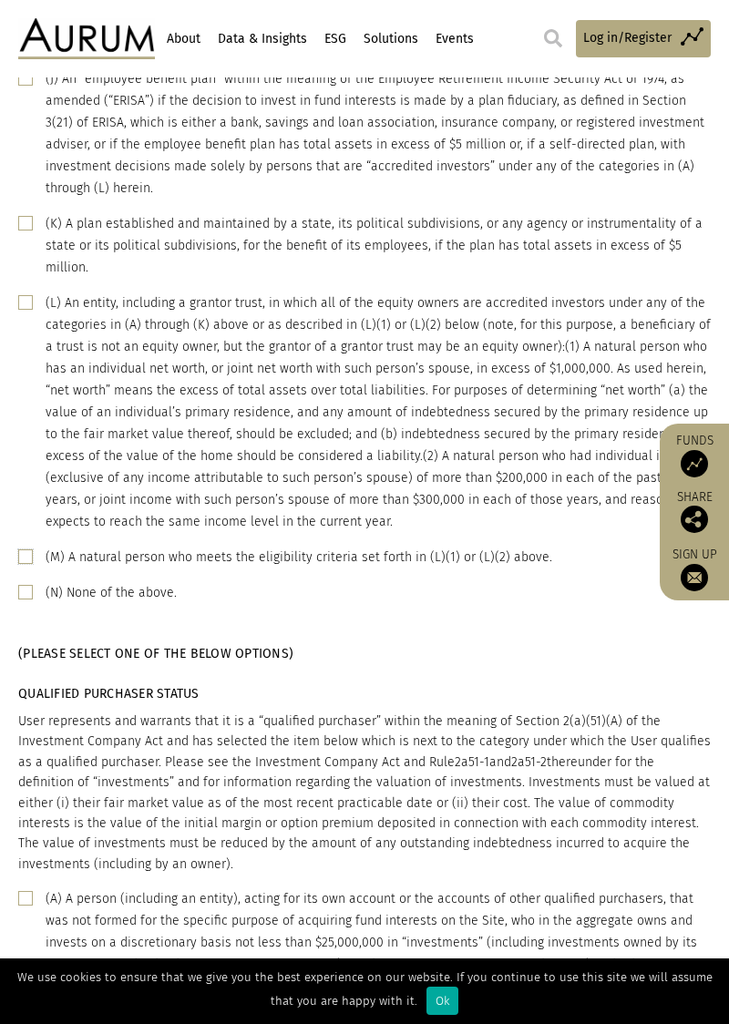
scroll to position [842, 0]
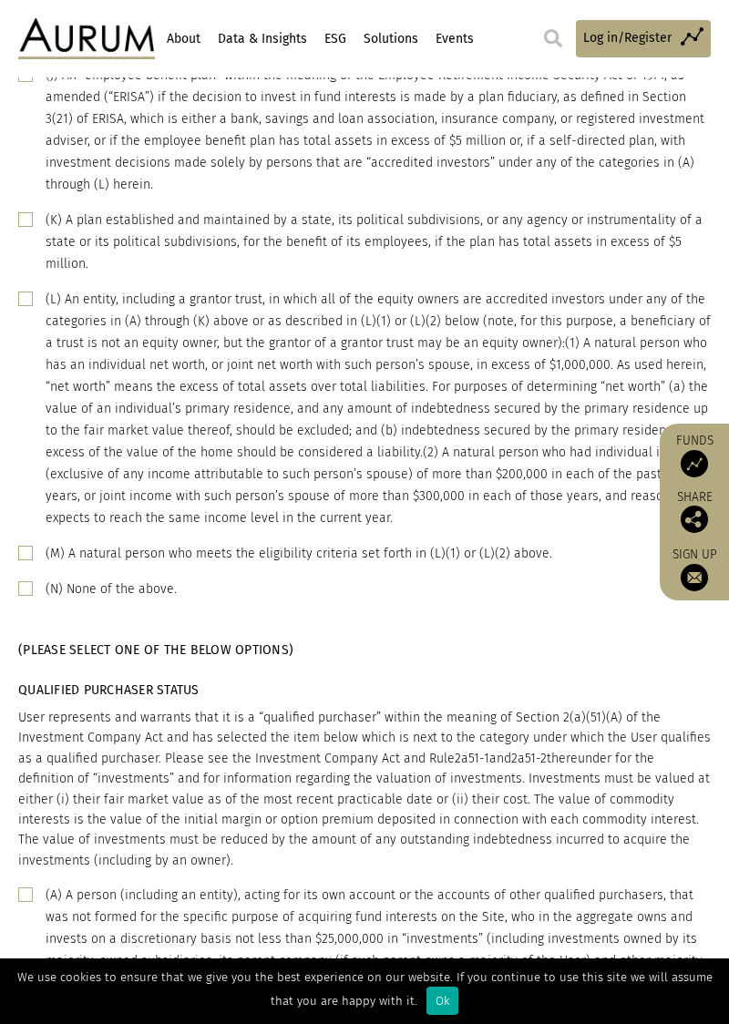
click at [30, 581] on span at bounding box center [25, 588] width 15 height 15
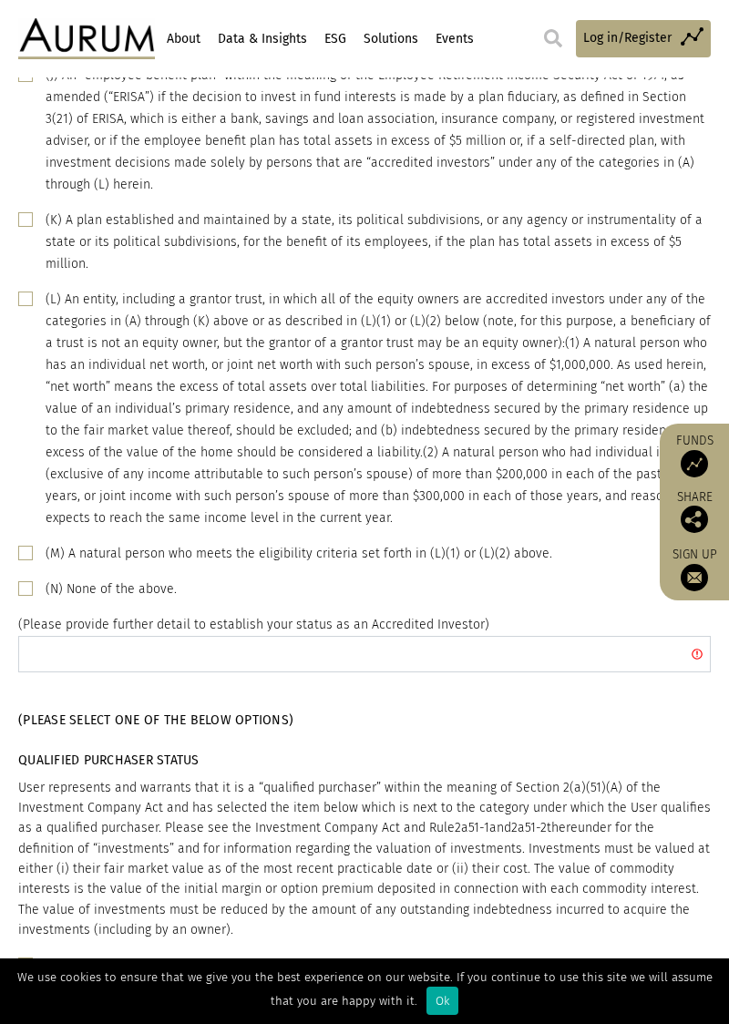
click at [285, 636] on input "text" at bounding box center [364, 654] width 692 height 36
click at [26, 546] on span at bounding box center [25, 553] width 15 height 15
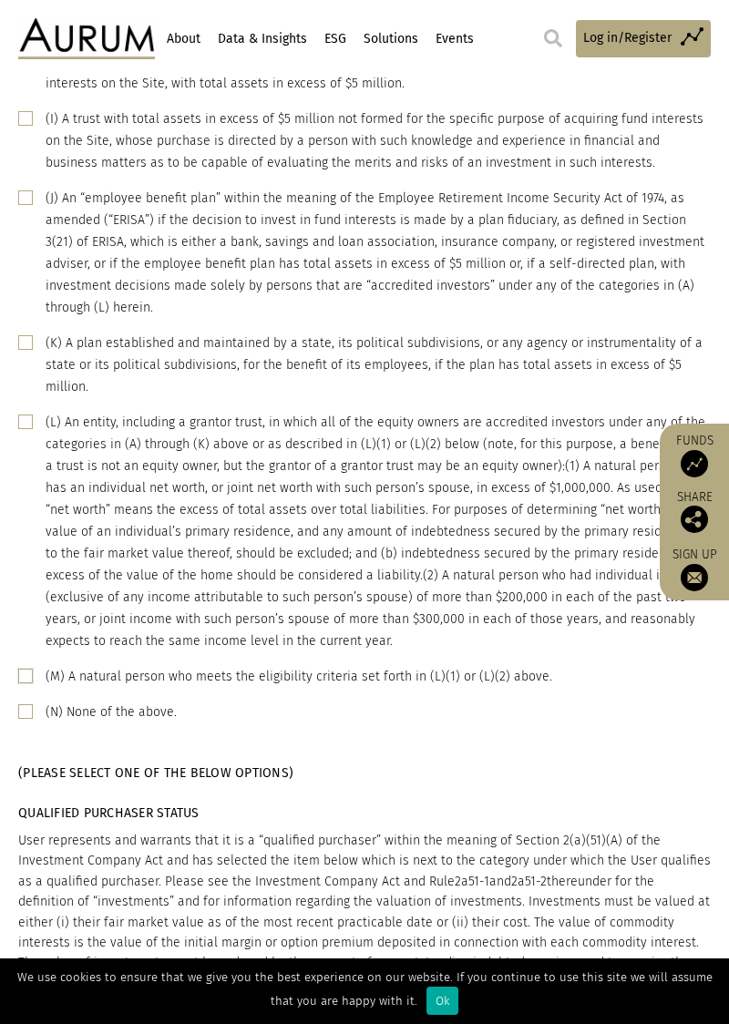
scroll to position [720, 0]
click at [31, 703] on span at bounding box center [25, 710] width 15 height 15
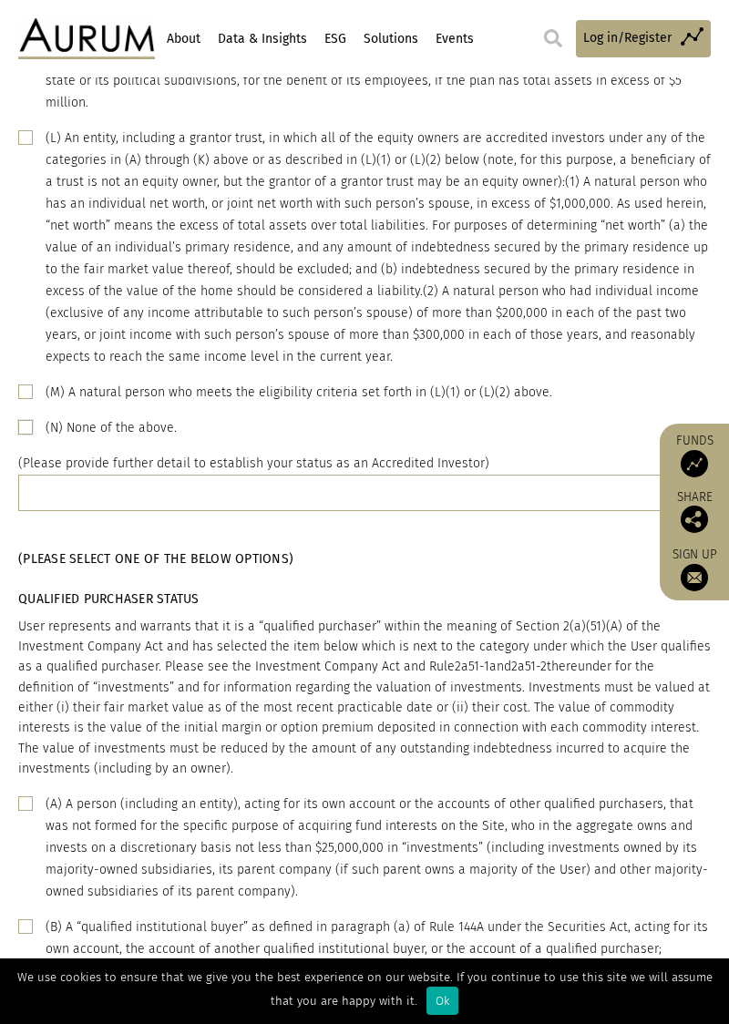
scroll to position [1004, 0]
click at [31, 795] on span at bounding box center [25, 802] width 15 height 15
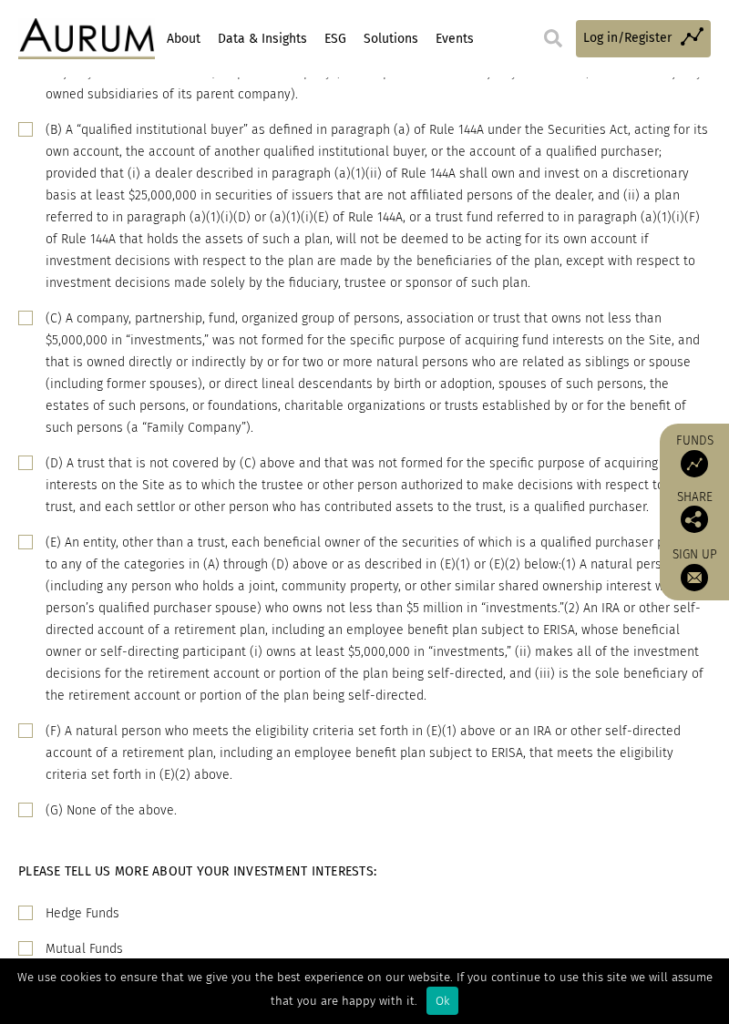
scroll to position [1801, 0]
click at [30, 802] on span at bounding box center [25, 809] width 15 height 15
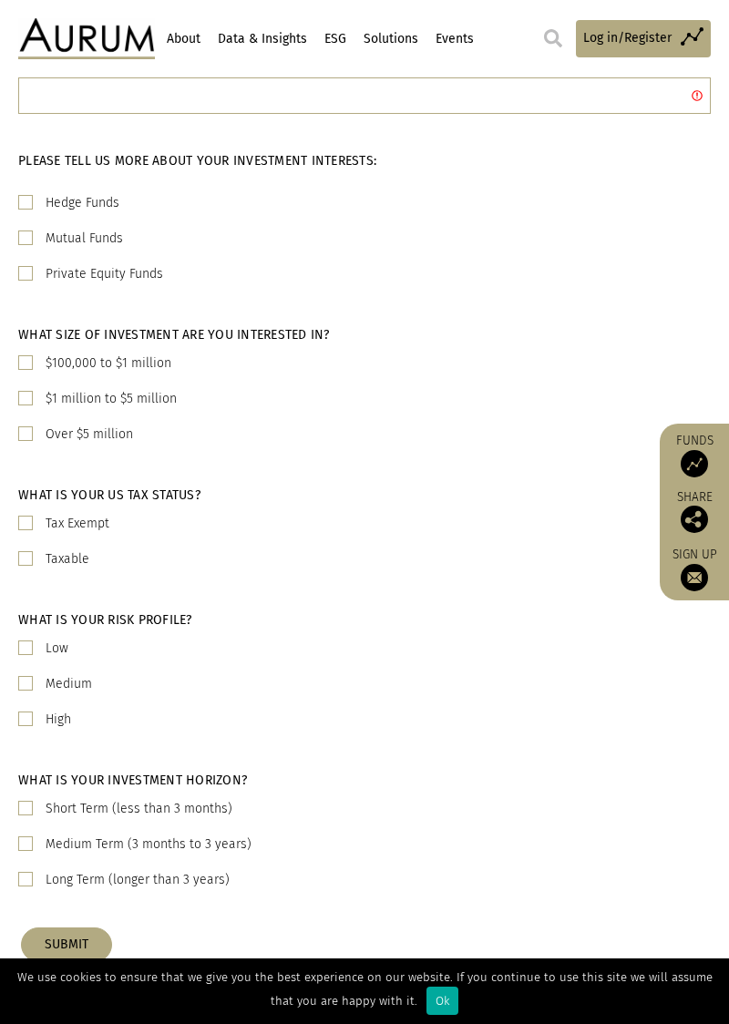
scroll to position [2581, 0]
click at [28, 675] on span at bounding box center [25, 682] width 15 height 15
click at [26, 550] on span at bounding box center [25, 557] width 15 height 15
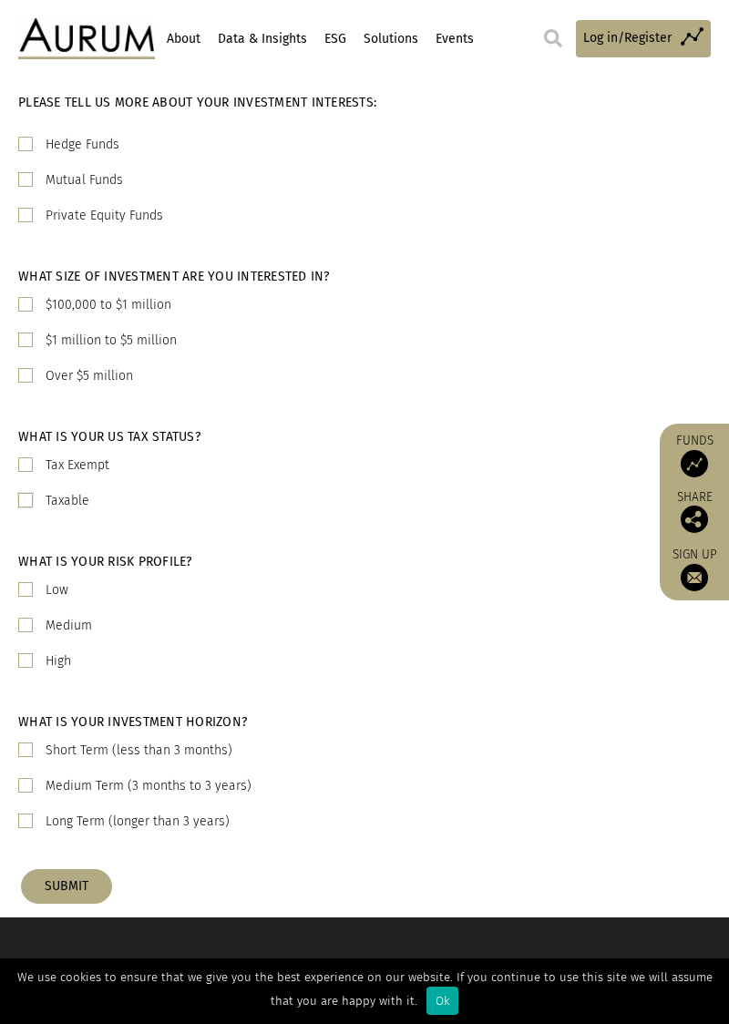
scroll to position [2688, 0]
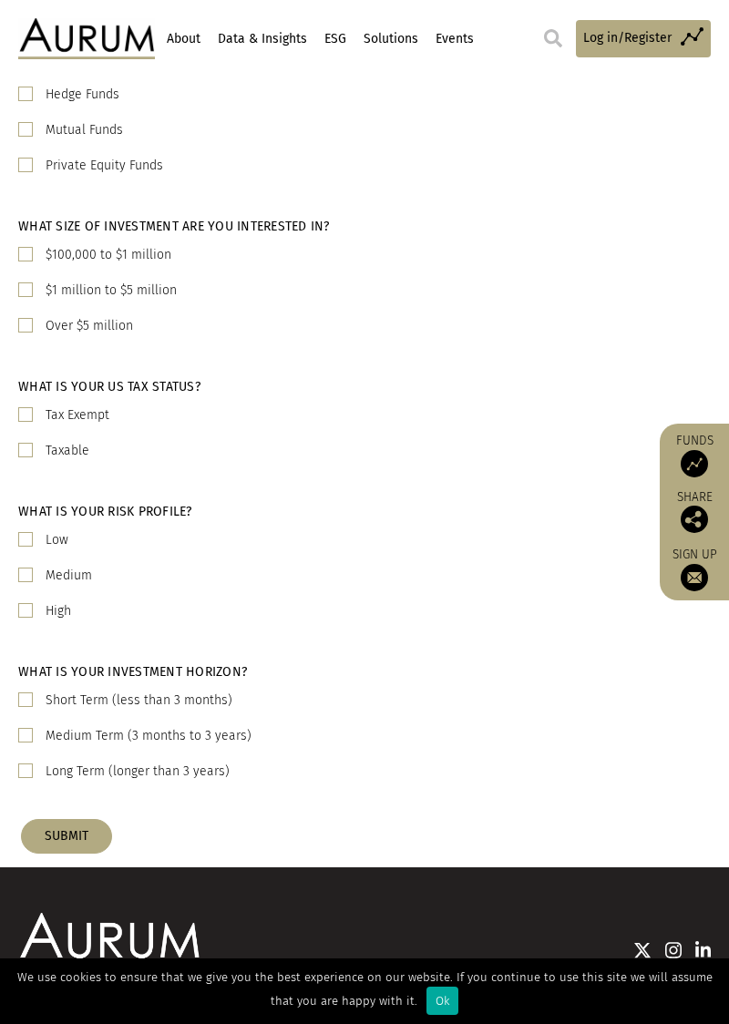
click at [204, 725] on label "Medium Term (3 months to 3 years)" at bounding box center [149, 736] width 206 height 22
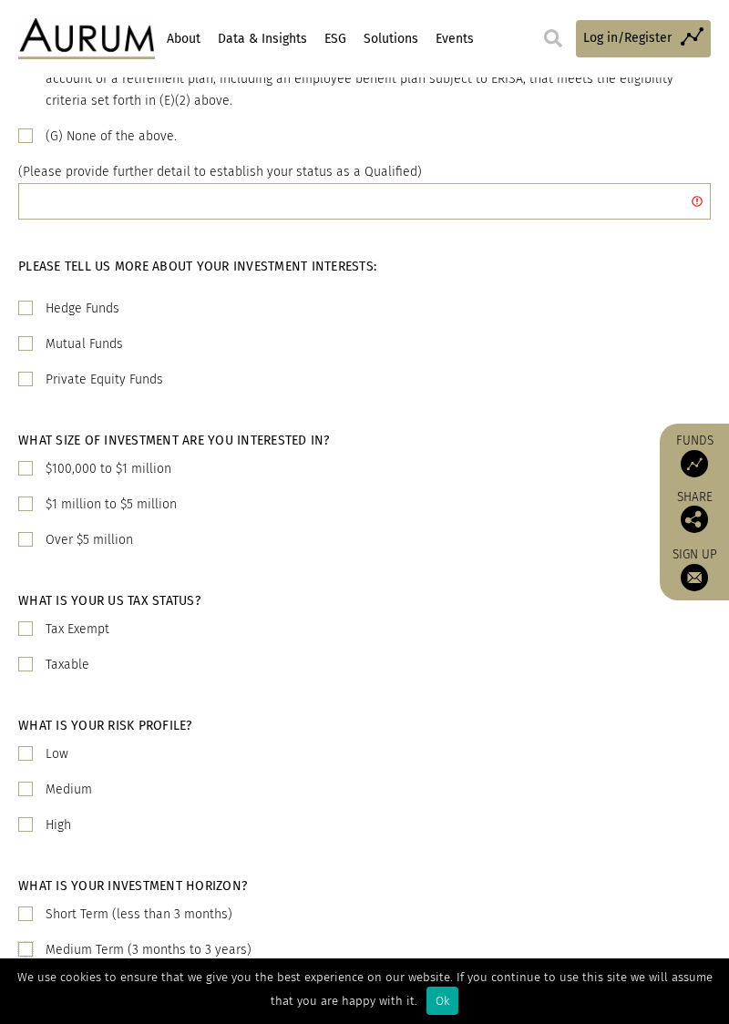
scroll to position [2472, 0]
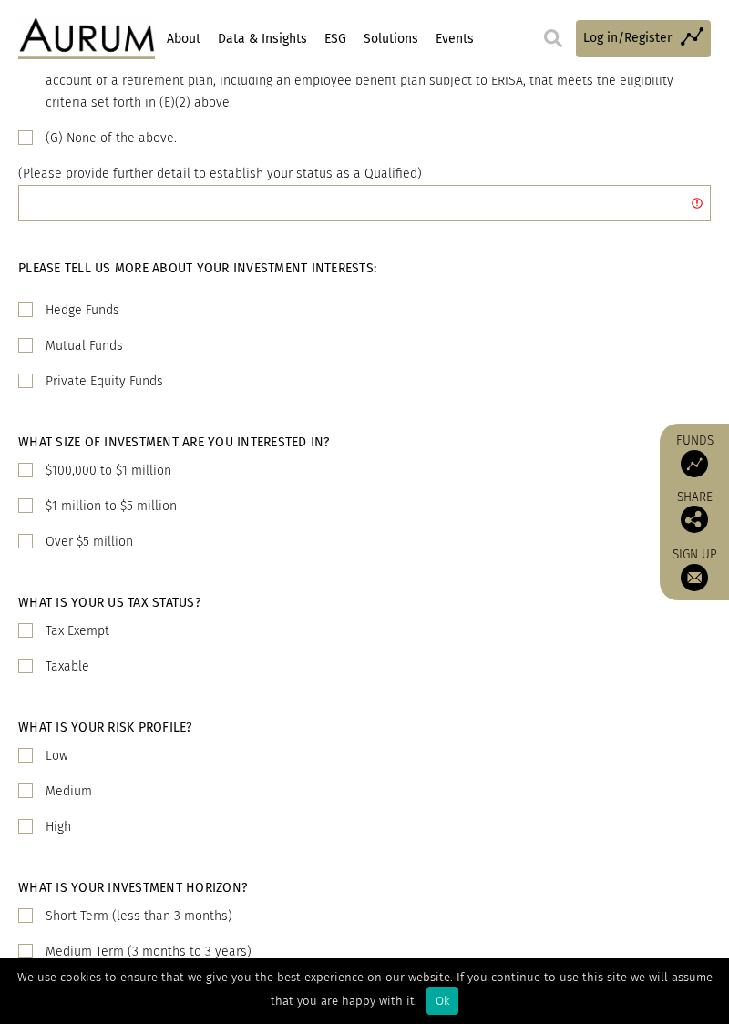
click at [118, 460] on label "$100,000 to $1 million" at bounding box center [109, 471] width 126 height 22
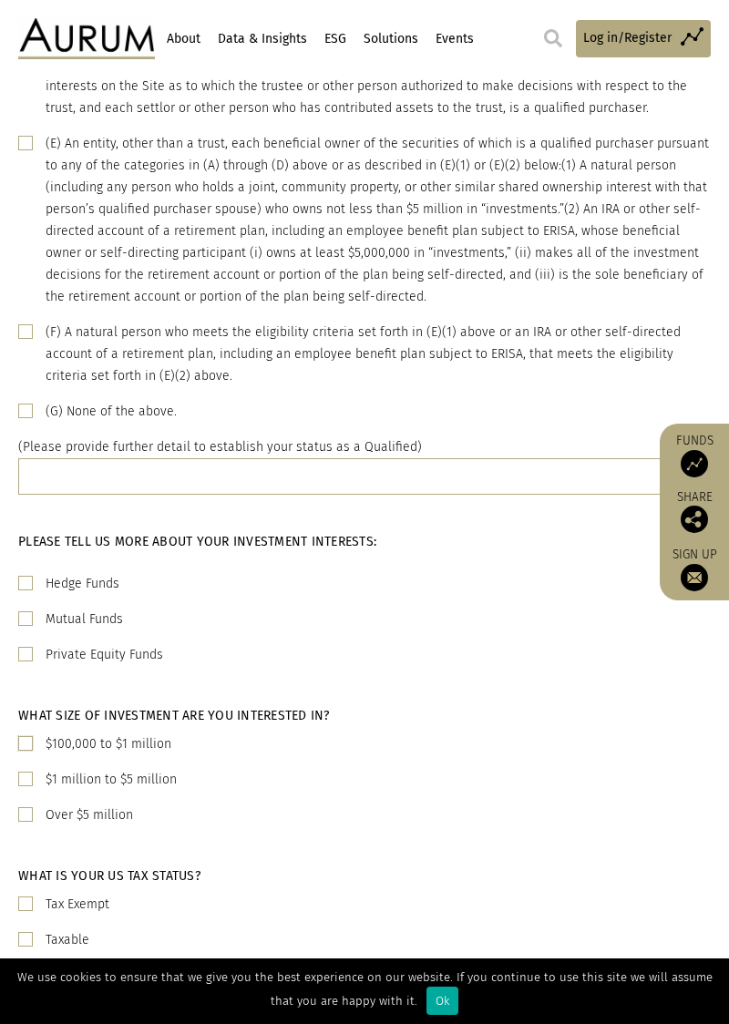
scroll to position [2199, 0]
click at [428, 1003] on div "Ok" at bounding box center [442, 1001] width 32 height 28
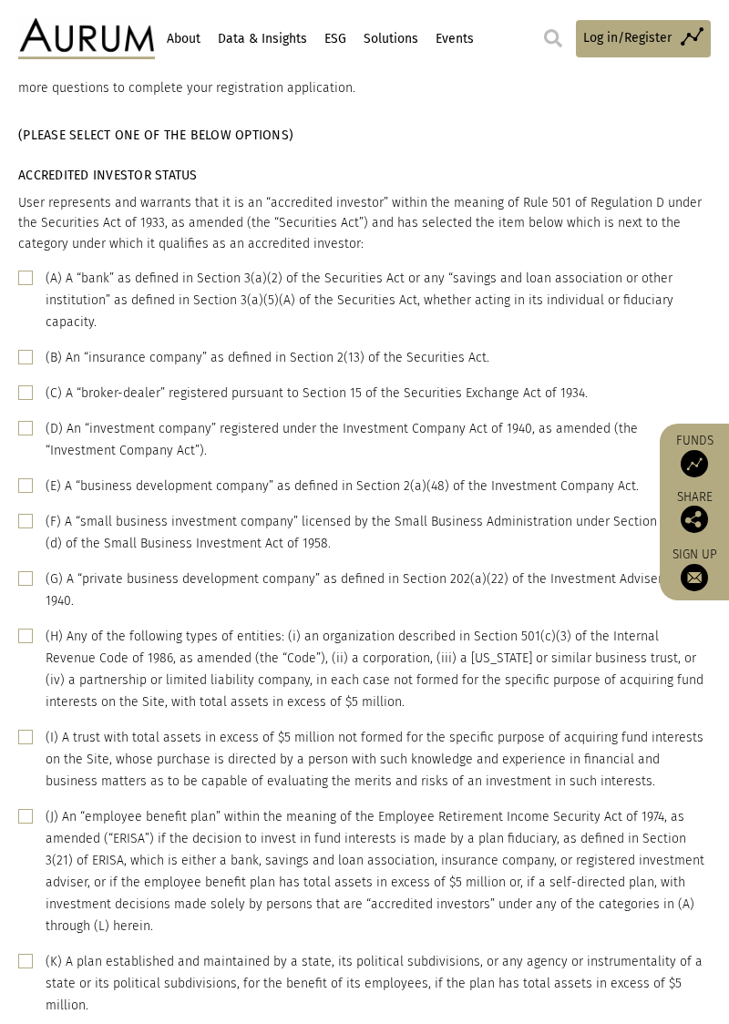
scroll to position [0, 0]
